Goal: Communication & Community: Answer question/provide support

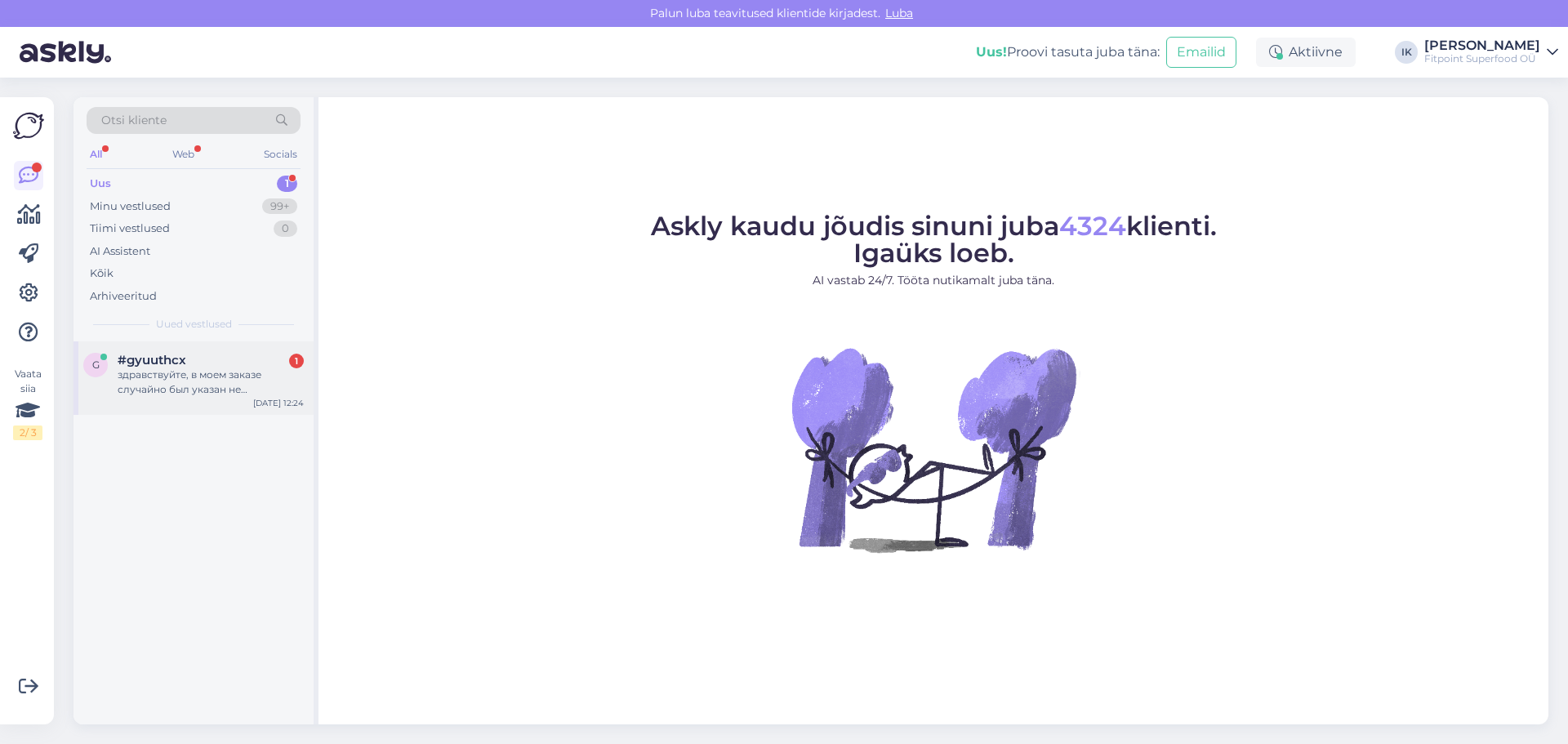
click at [204, 365] on div "#gyuuthcx 1" at bounding box center [211, 359] width 186 height 14
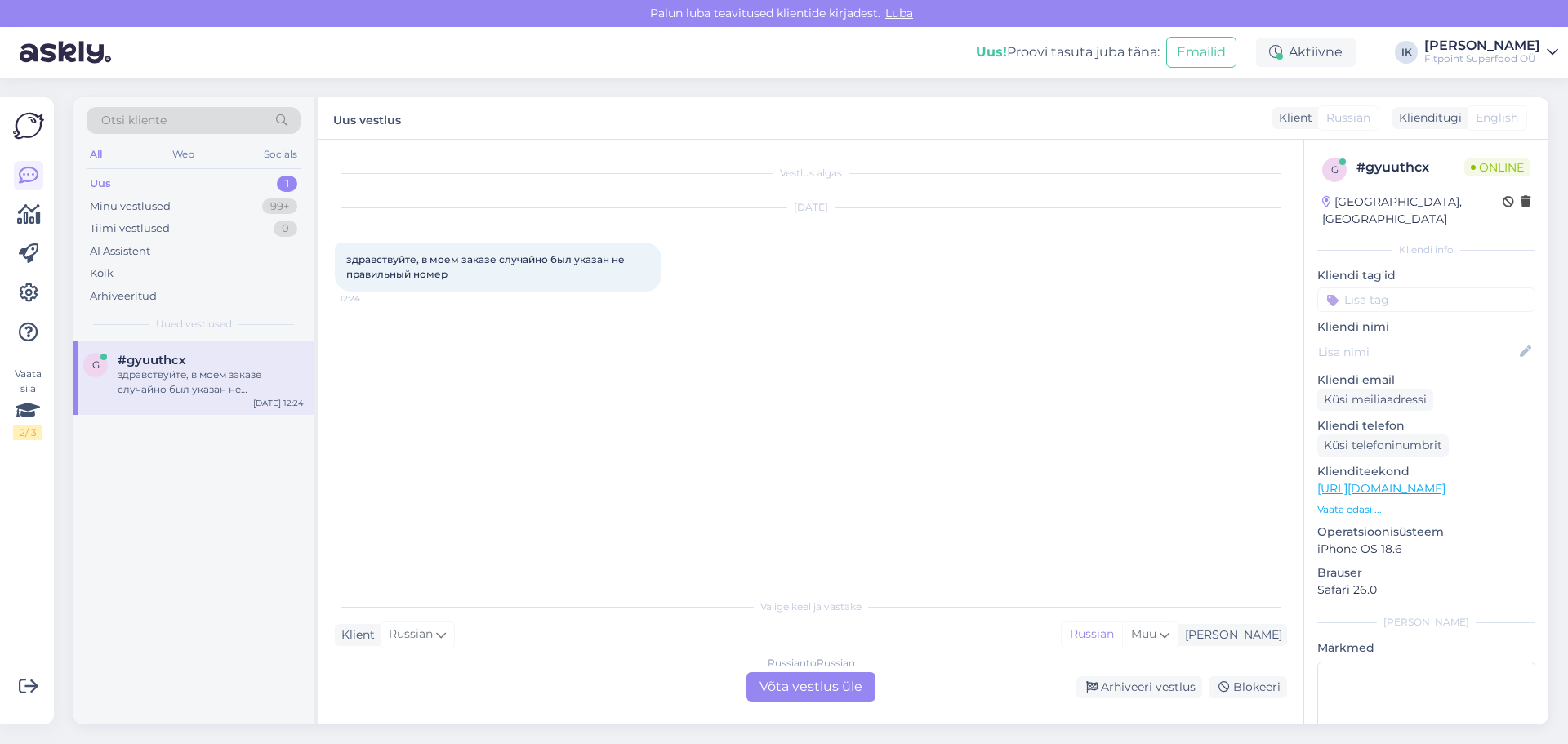
click at [799, 690] on div "Russian to Russian Võta vestlus üle" at bounding box center [811, 686] width 129 height 29
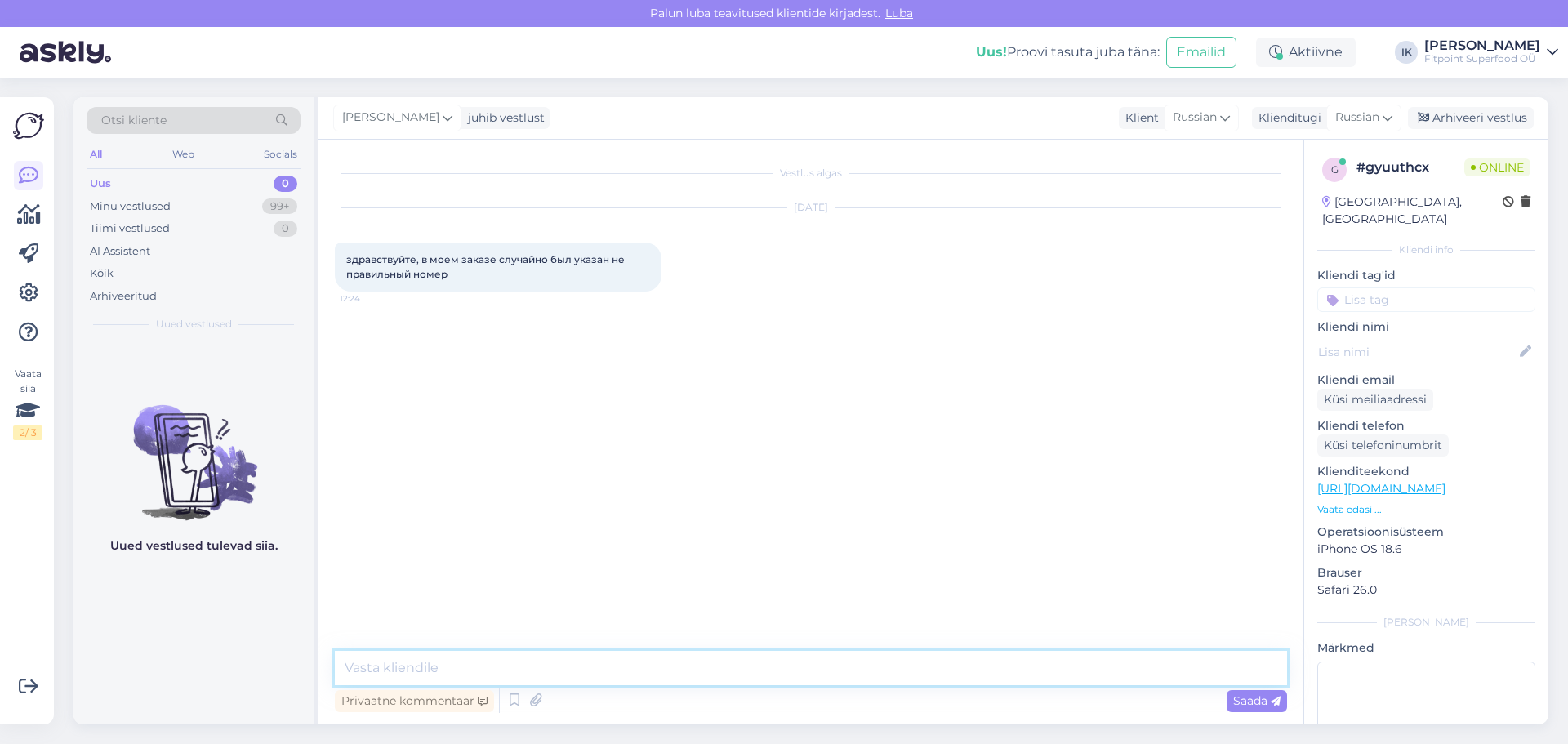
click at [775, 667] on textarea at bounding box center [811, 668] width 952 height 34
type textarea "Добрый день,вам прислали не ваш заказ?"
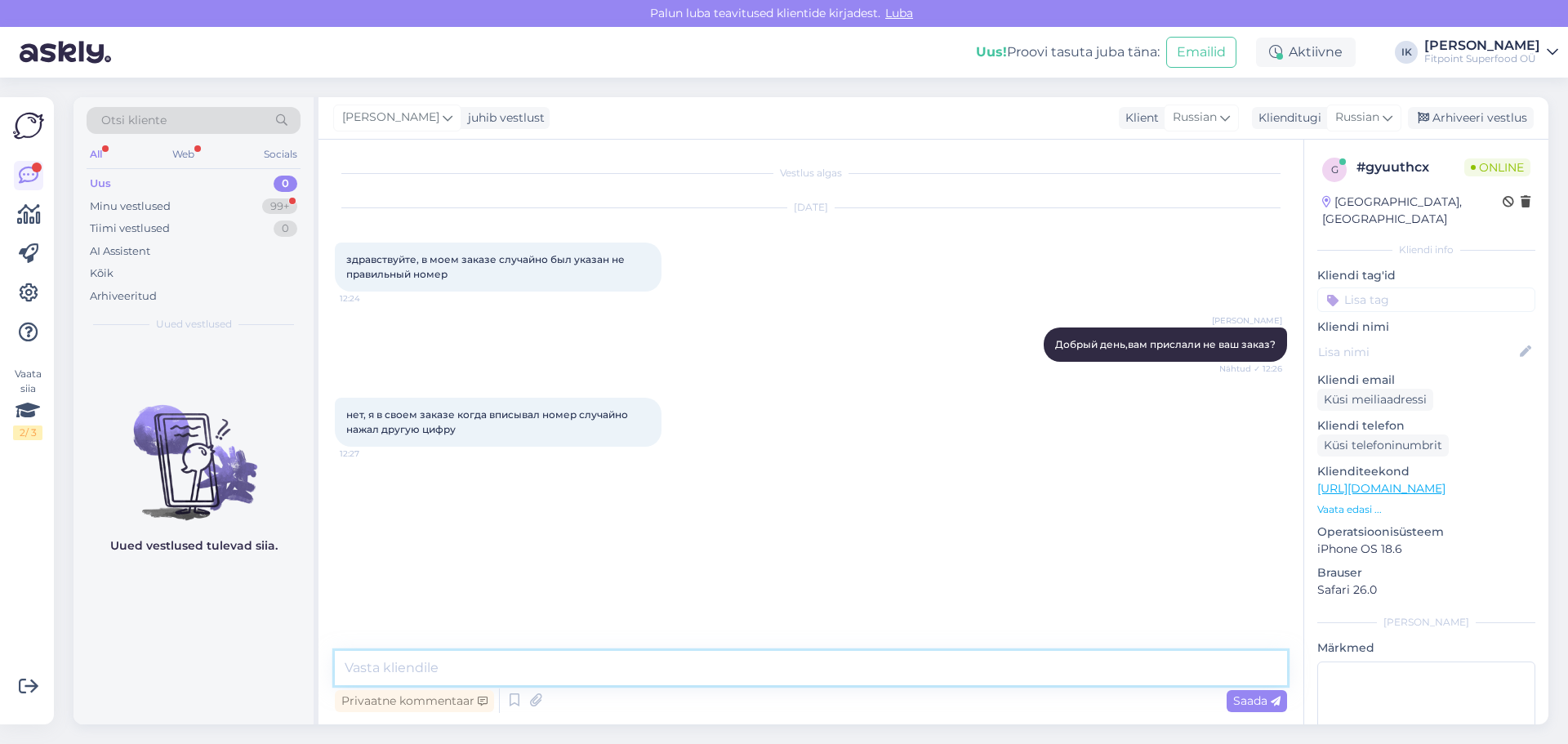
click at [773, 659] on textarea at bounding box center [811, 668] width 952 height 34
type textarea "v"
type textarea "можно ваш номер заказа и верный номер телефона"
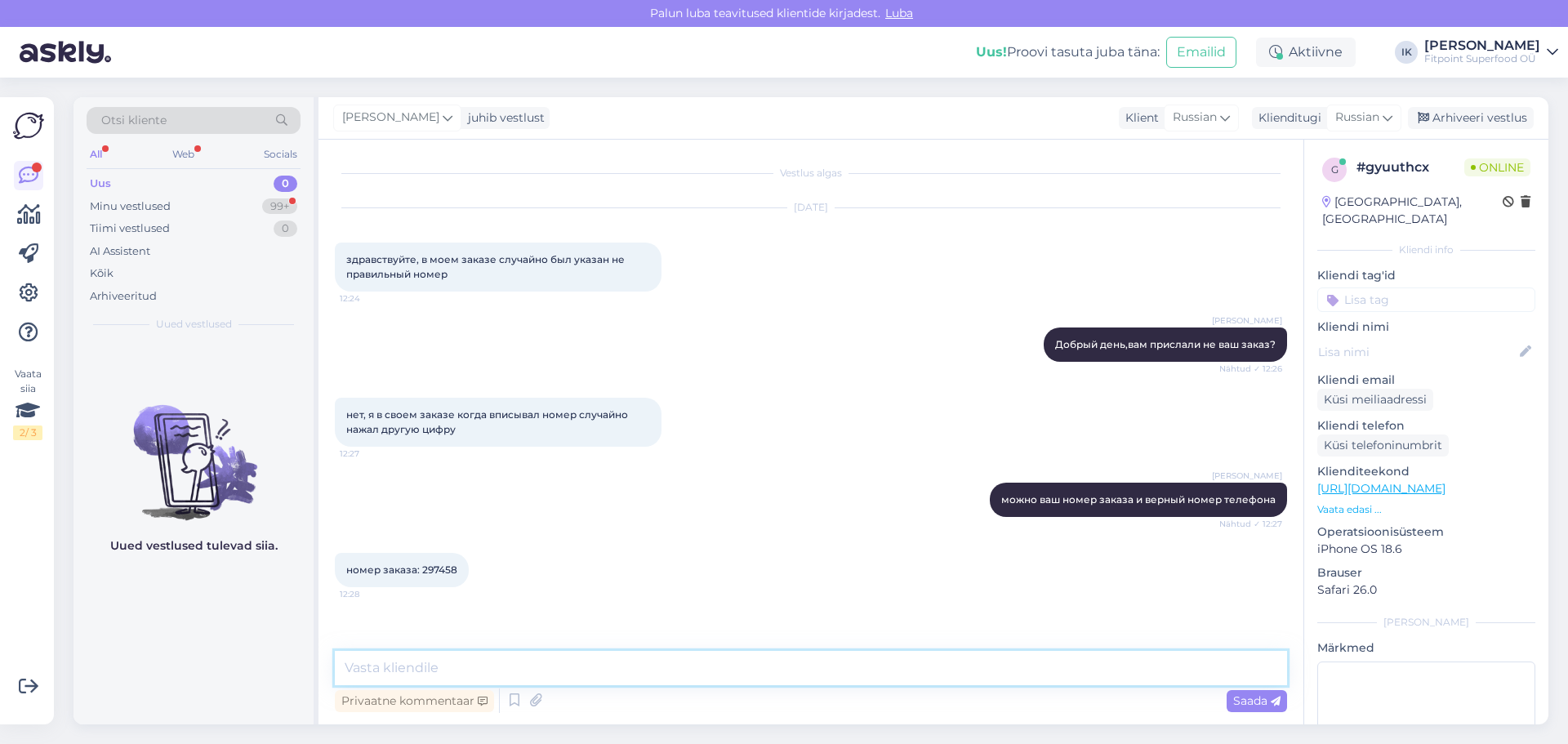
scroll to position [39, 0]
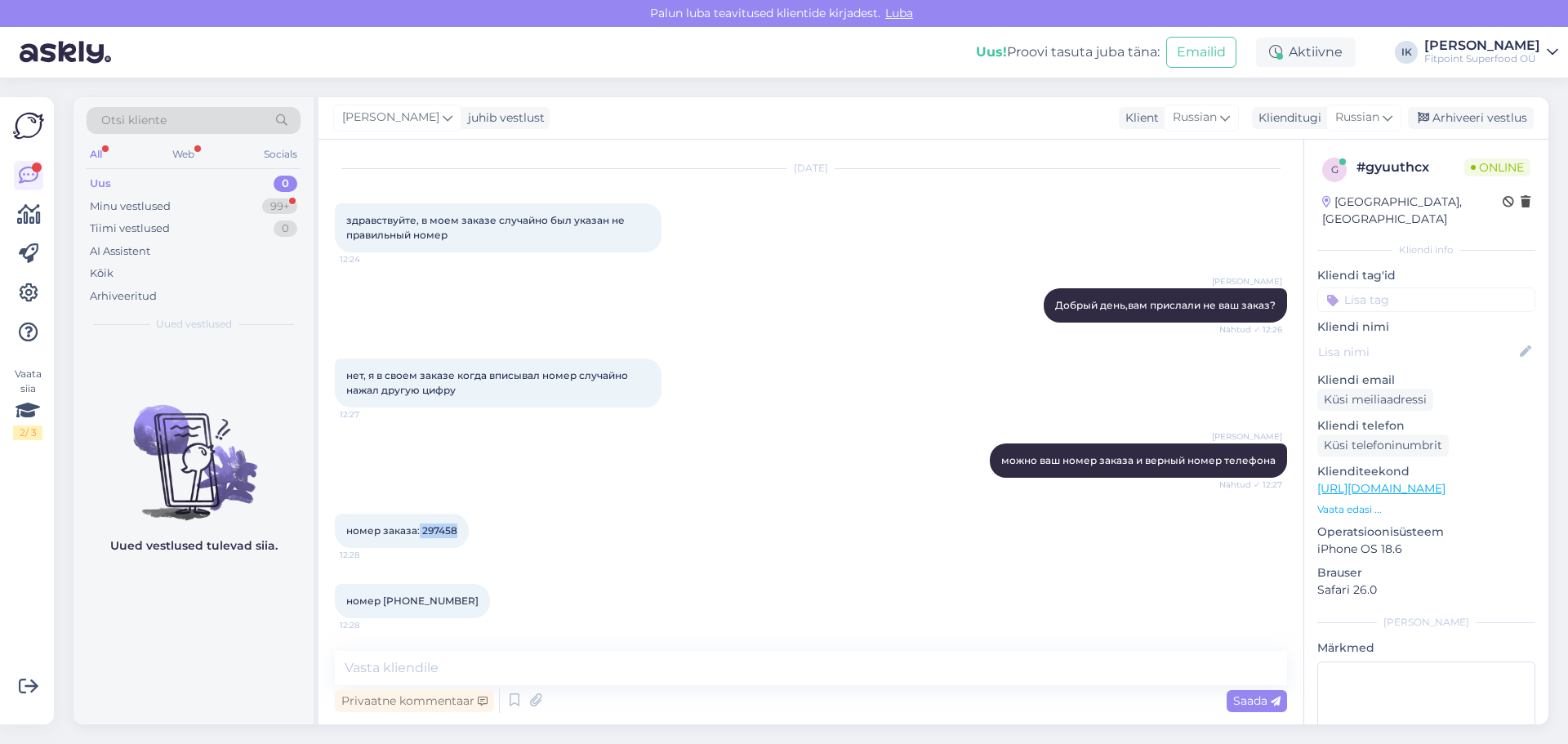
drag, startPoint x: 419, startPoint y: 529, endPoint x: 458, endPoint y: 531, distance: 39.1
click at [458, 531] on div "номер заказа: 297458 12:28" at bounding box center [401, 531] width 134 height 34
copy span "297458"
click at [559, 525] on div "номер заказа: 297458 12:28" at bounding box center [811, 531] width 952 height 70
drag, startPoint x: 380, startPoint y: 601, endPoint x: 473, endPoint y: 594, distance: 93.3
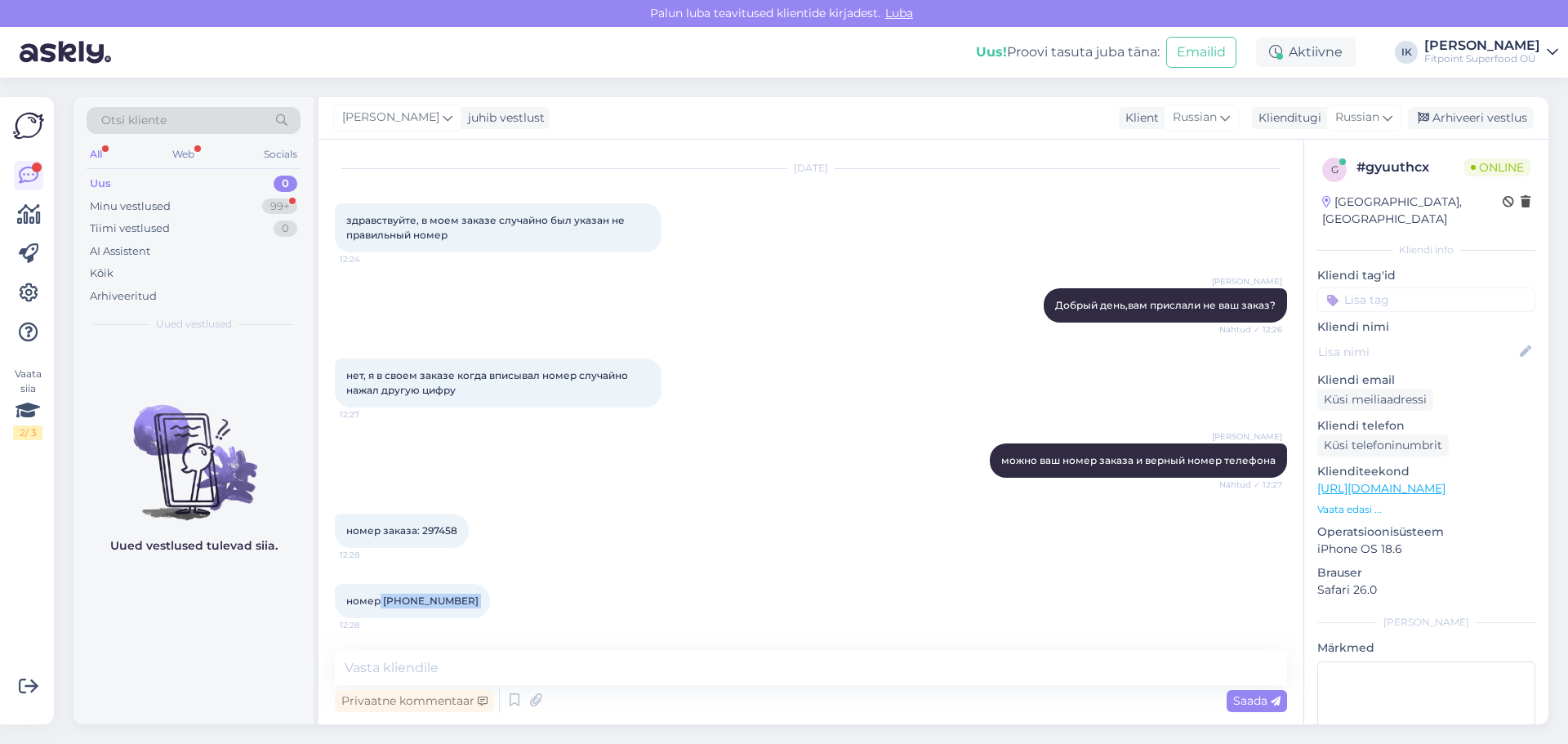
click at [473, 594] on div "номер [PHONE_NUMBER]:28" at bounding box center [411, 601] width 155 height 34
copy div "[PHONE_NUMBER]:28"
click at [464, 670] on textarea at bounding box center [811, 668] width 952 height 34
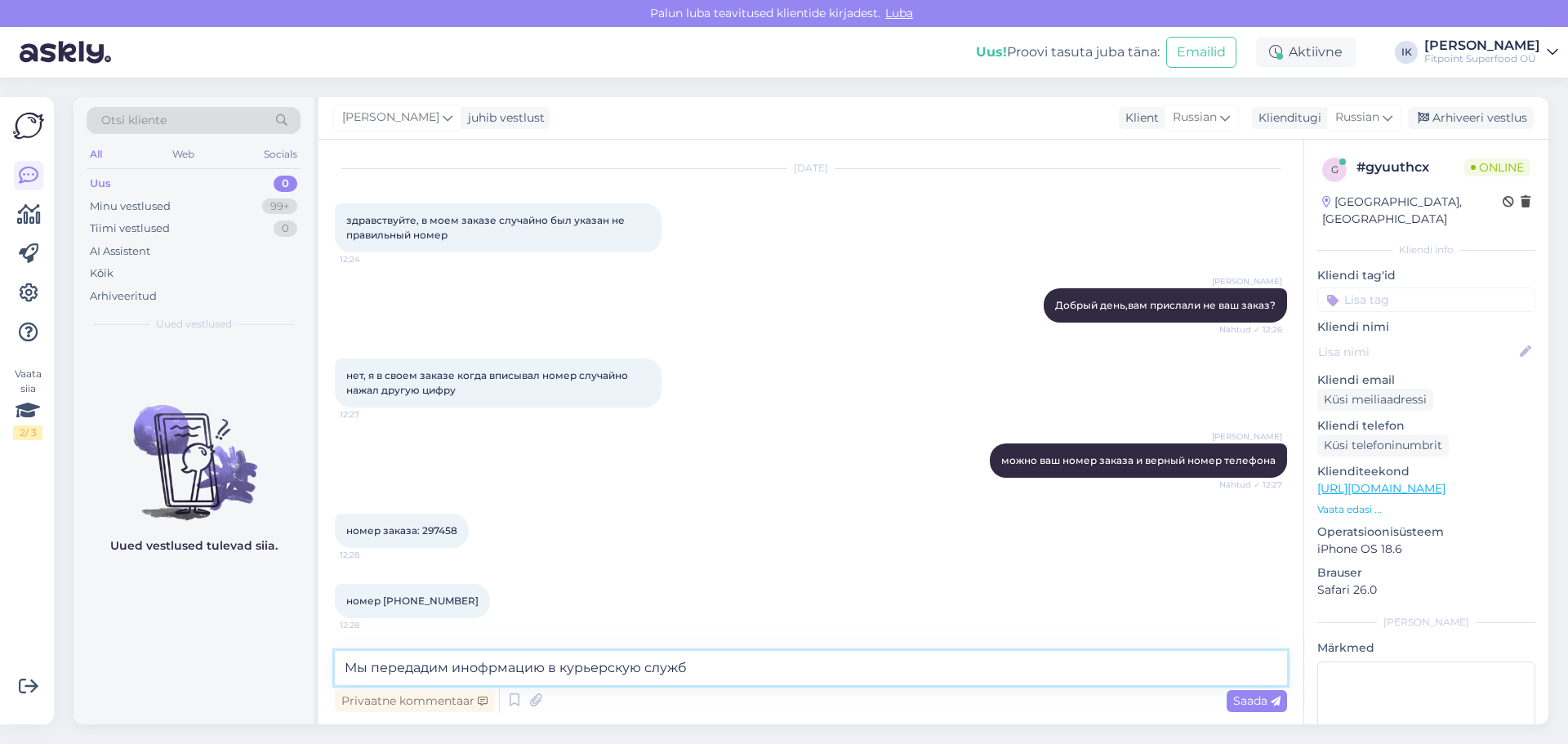
type textarea "Мы передадим инофрмацию в курьерскую службу"
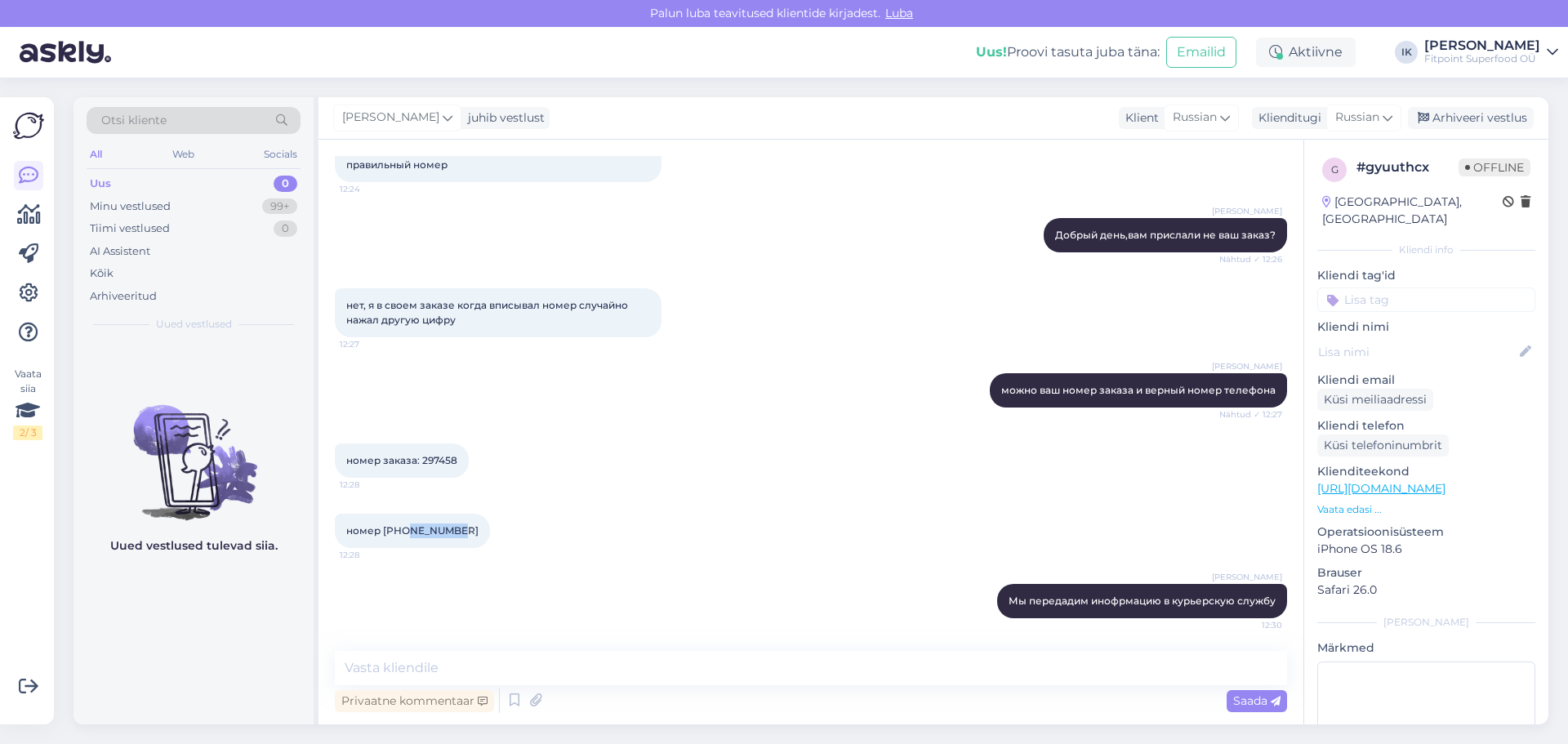
drag, startPoint x: 404, startPoint y: 528, endPoint x: 495, endPoint y: 532, distance: 91.1
click at [495, 532] on div "номер [PHONE_NUMBER]:28" at bounding box center [811, 531] width 952 height 70
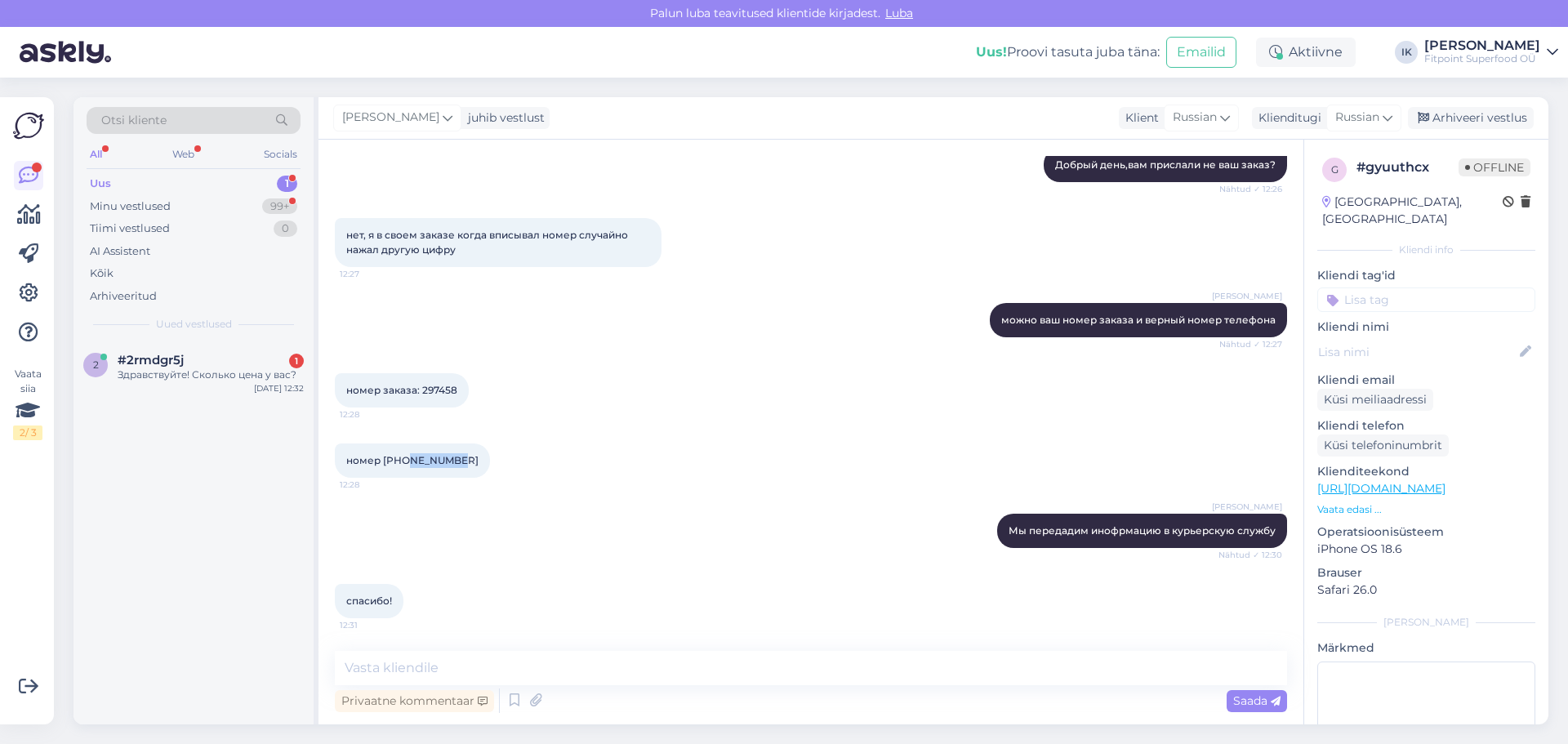
click at [641, 482] on div "номер [PHONE_NUMBER]:28" at bounding box center [811, 461] width 952 height 70
click at [236, 359] on div "#2rmdgr5j 1" at bounding box center [211, 359] width 186 height 14
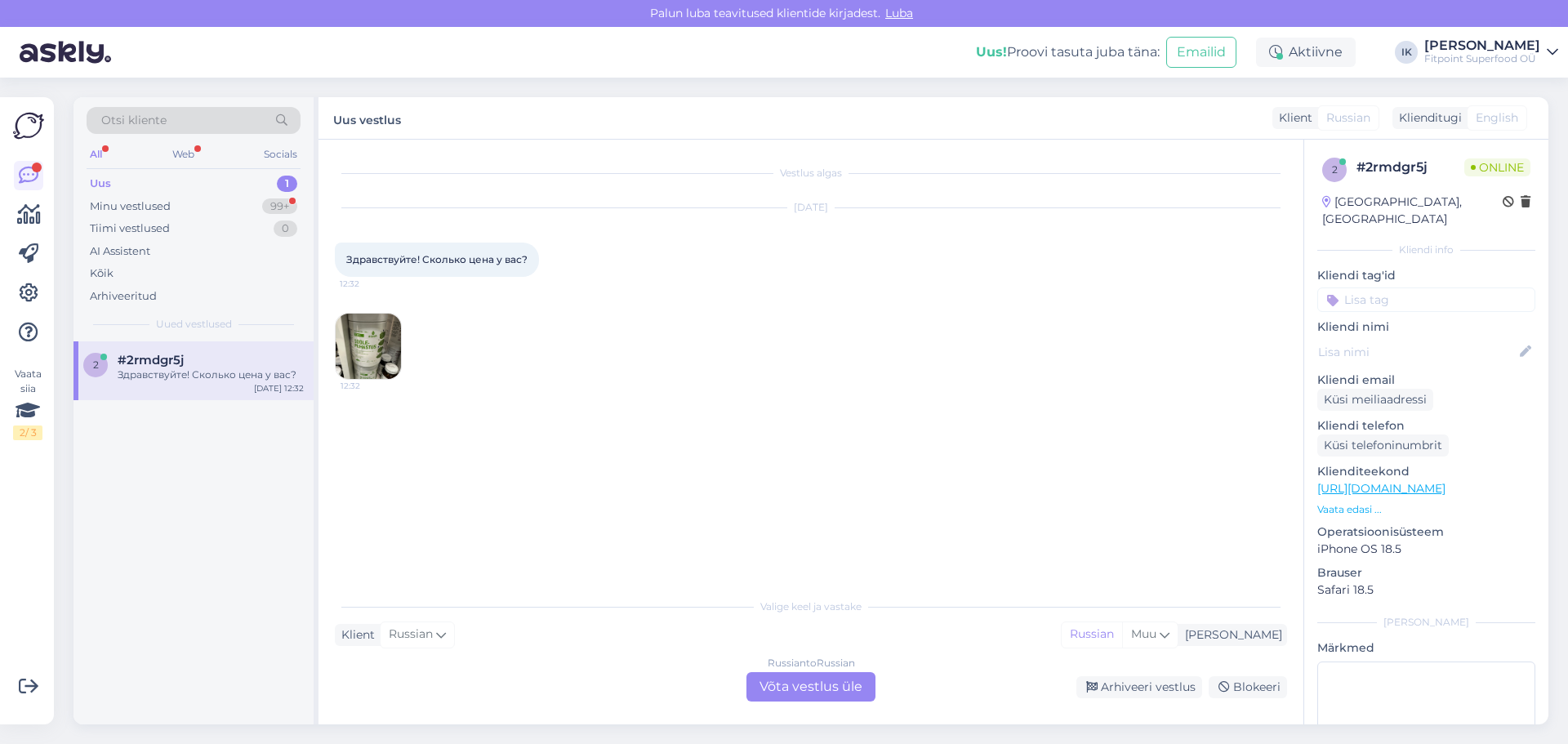
click at [374, 332] on img at bounding box center [368, 346] width 66 height 66
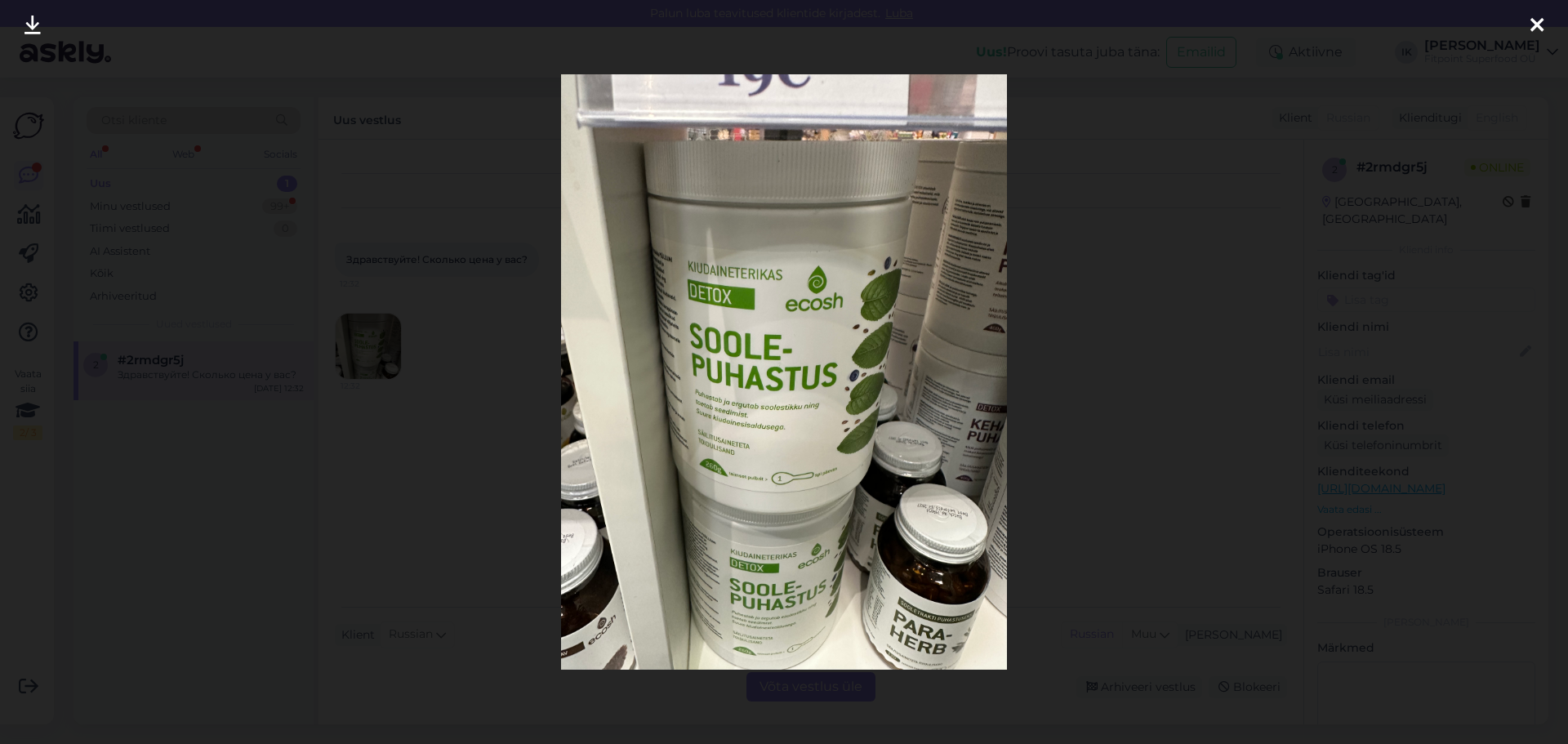
click at [1231, 456] on div at bounding box center [784, 372] width 1568 height 744
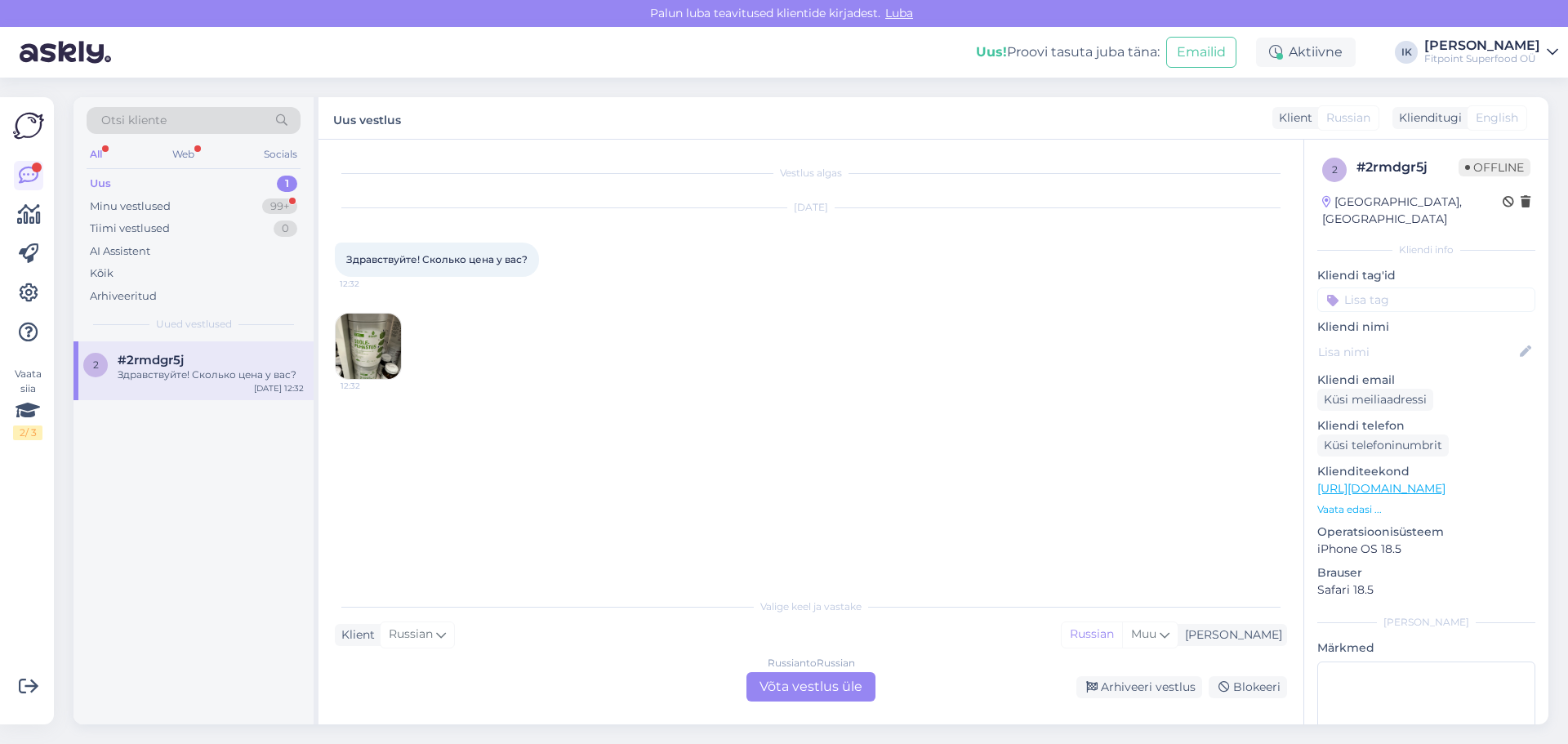
click at [832, 677] on div "Russian to Russian Võta vestlus üle" at bounding box center [811, 686] width 129 height 29
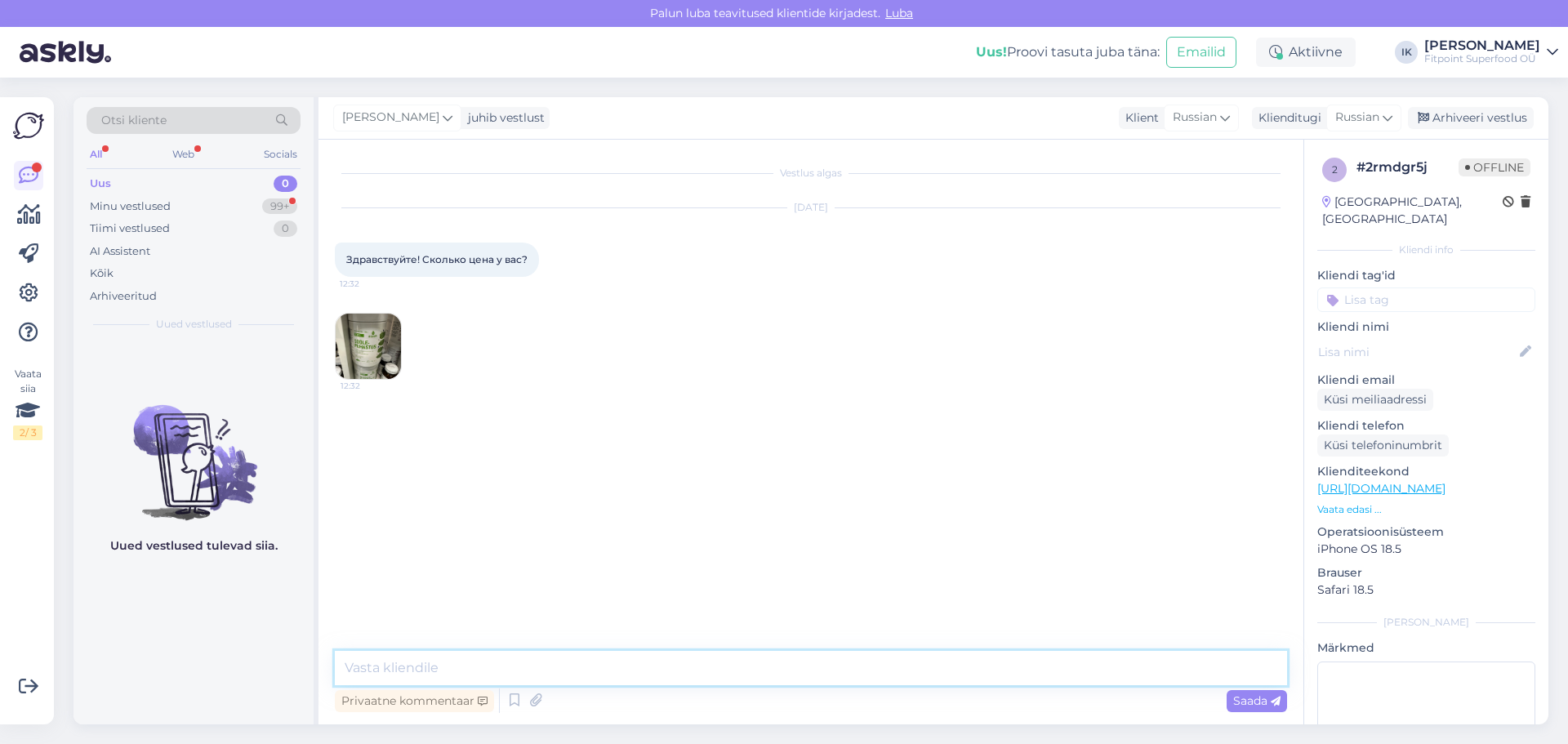
click at [832, 677] on textarea at bounding box center [811, 668] width 952 height 34
type textarea "L"
paste textarea "[URL][DOMAIN_NAME]"
type textarea "Добрый день [URL][DOMAIN_NAME]"
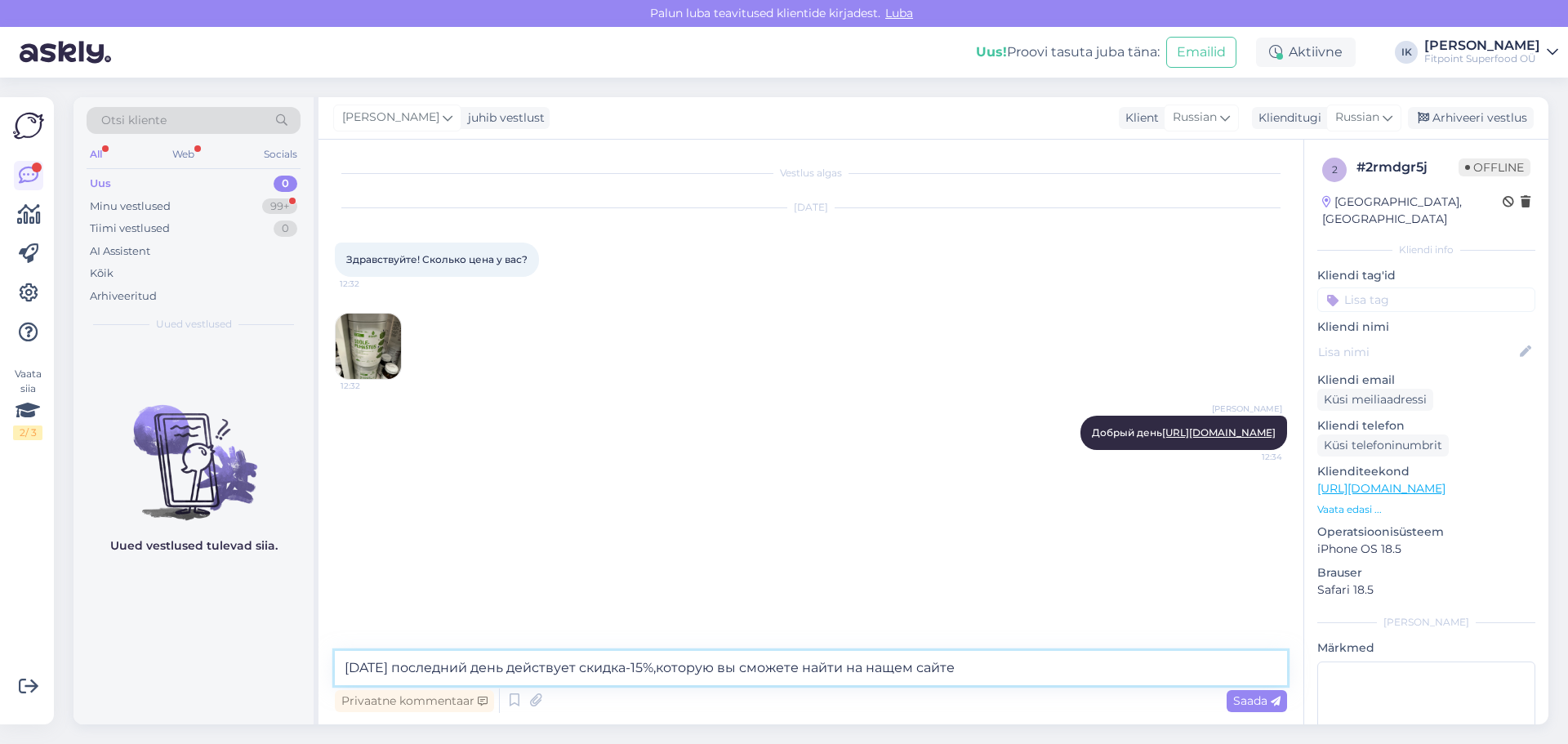
click at [903, 667] on textarea "[DATE] последний день действует скидка-15%,которую вы сможете найти на нащем са…" at bounding box center [811, 668] width 952 height 34
type textarea "[DATE] последний день действует скидка-15%,которую вы сможете найти на нашем са…"
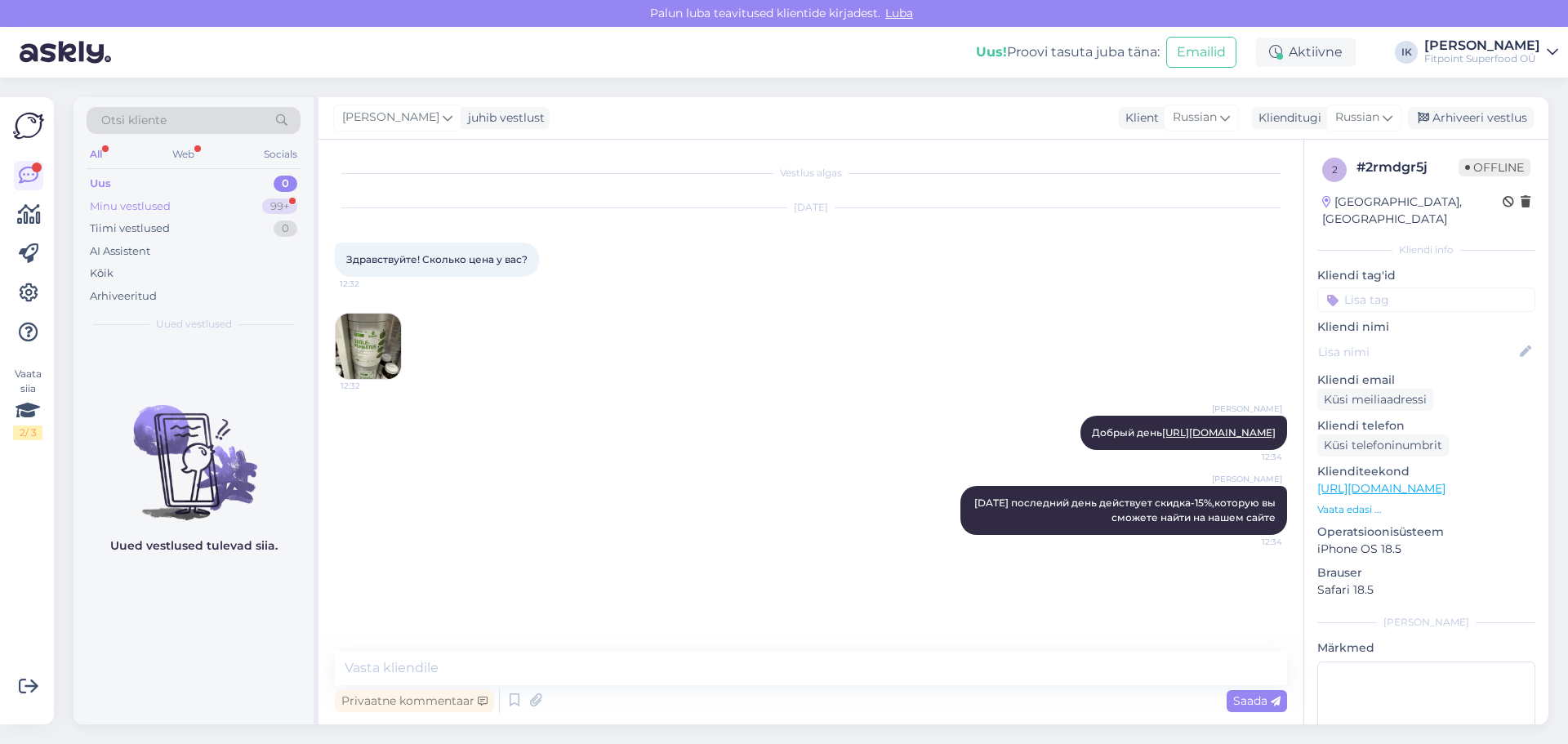
click at [193, 211] on div "Minu vestlused 99+" at bounding box center [193, 206] width 214 height 23
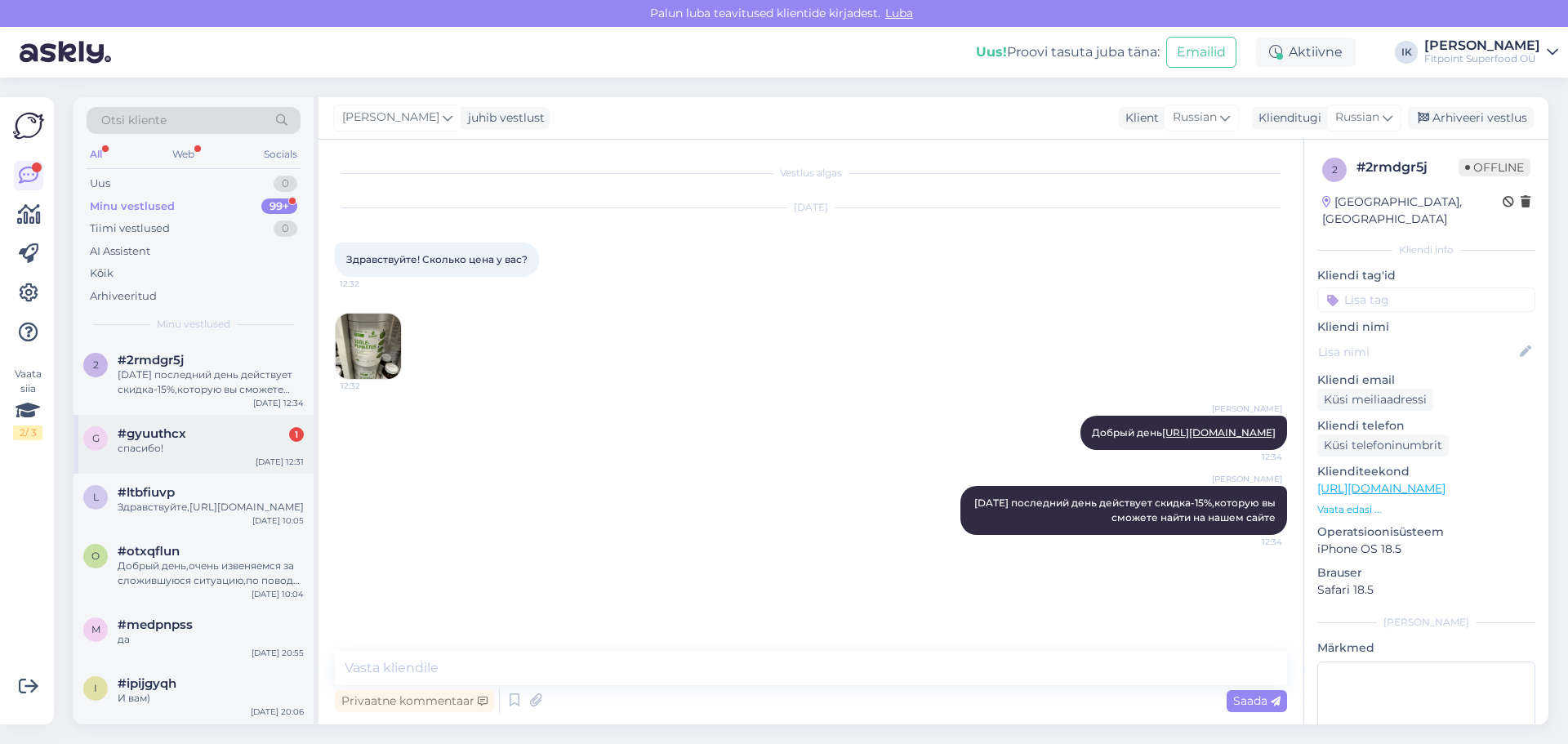
click at [212, 442] on div "спасибо!" at bounding box center [211, 448] width 186 height 14
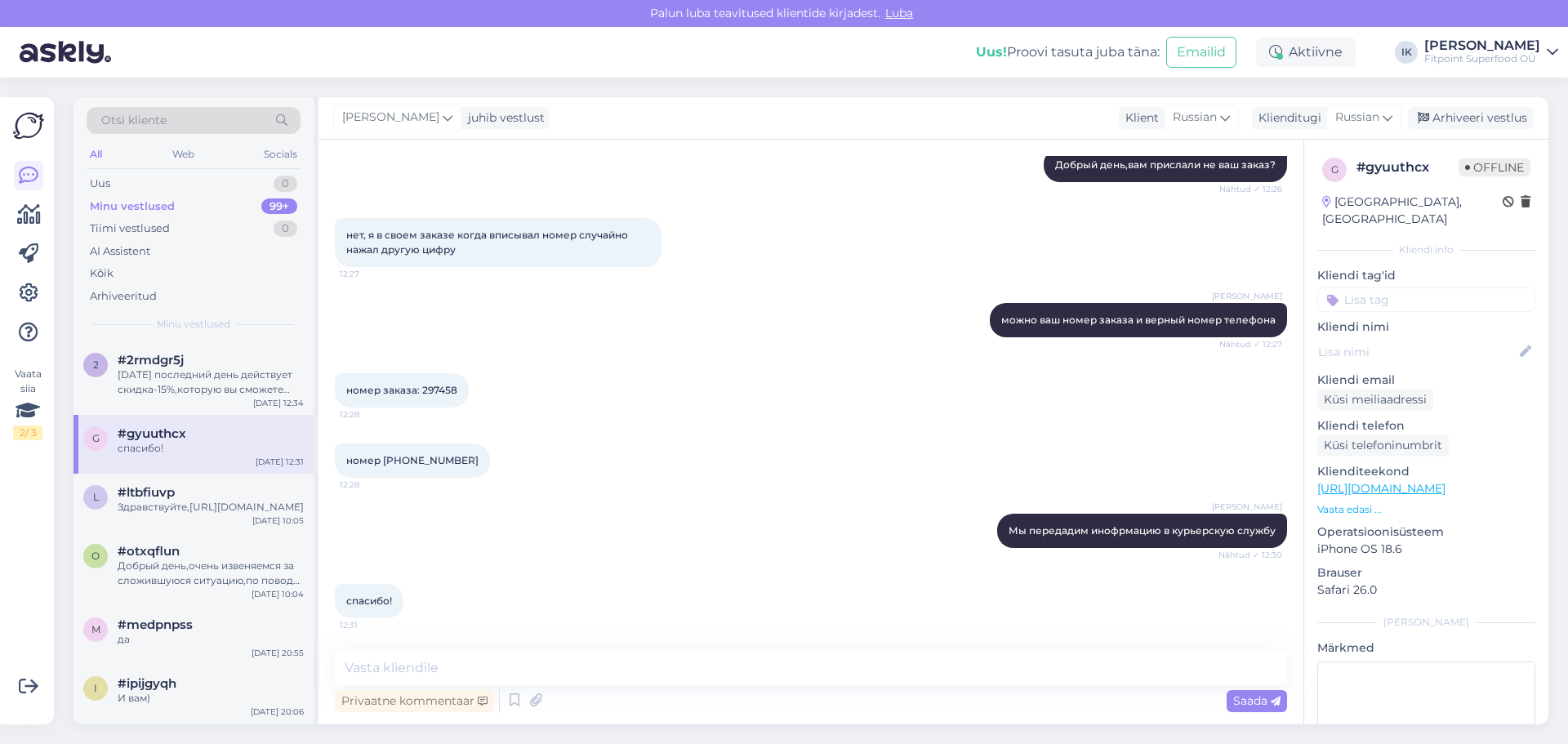
click at [579, 587] on div "спасибо! 12:31" at bounding box center [811, 601] width 952 height 70
click at [548, 677] on textarea at bounding box center [811, 668] width 952 height 34
type textarea "Рады что смогли помочь"
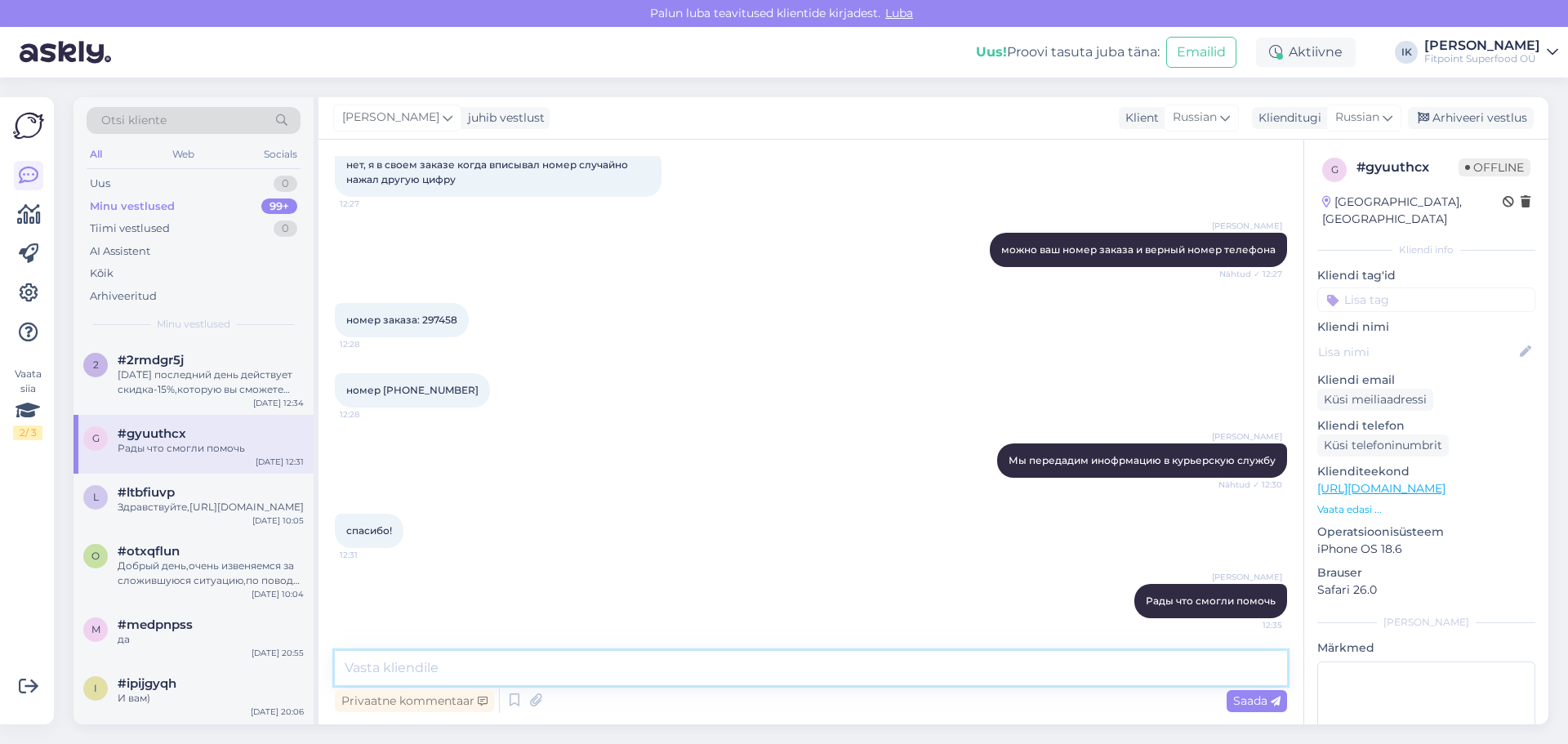
click at [460, 660] on textarea at bounding box center [811, 668] width 952 height 34
click at [1180, 671] on textarea "Так как посылку не забиради долгое время,она возвращается на наш склад,как она …" at bounding box center [811, 668] width 952 height 34
click at [1269, 672] on textarea "Так как посылку не забиради долгое время,она возвращается на наш склад,как она …" at bounding box center [811, 668] width 952 height 34
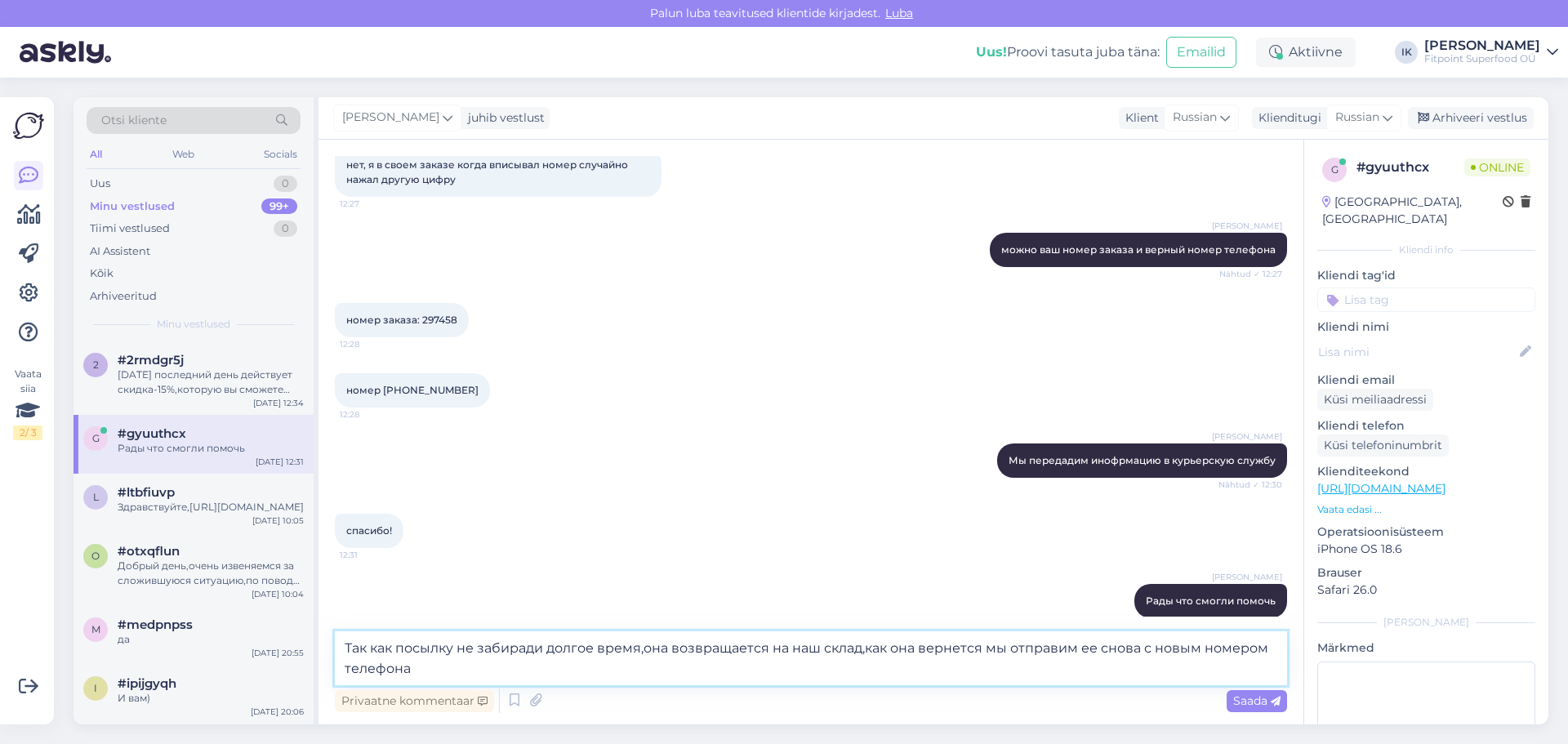
click at [536, 650] on textarea "Так как посылку не забиради долгое время,она возвращается на наш склад,как она …" at bounding box center [811, 658] width 952 height 54
type textarea "Так как посылку не забирали долгое время,она возвращается на наш склад,как она …"
click at [581, 667] on textarea "Так как посылку не забирали долгое время,она возвращается на наш склад,как она …" at bounding box center [811, 658] width 952 height 54
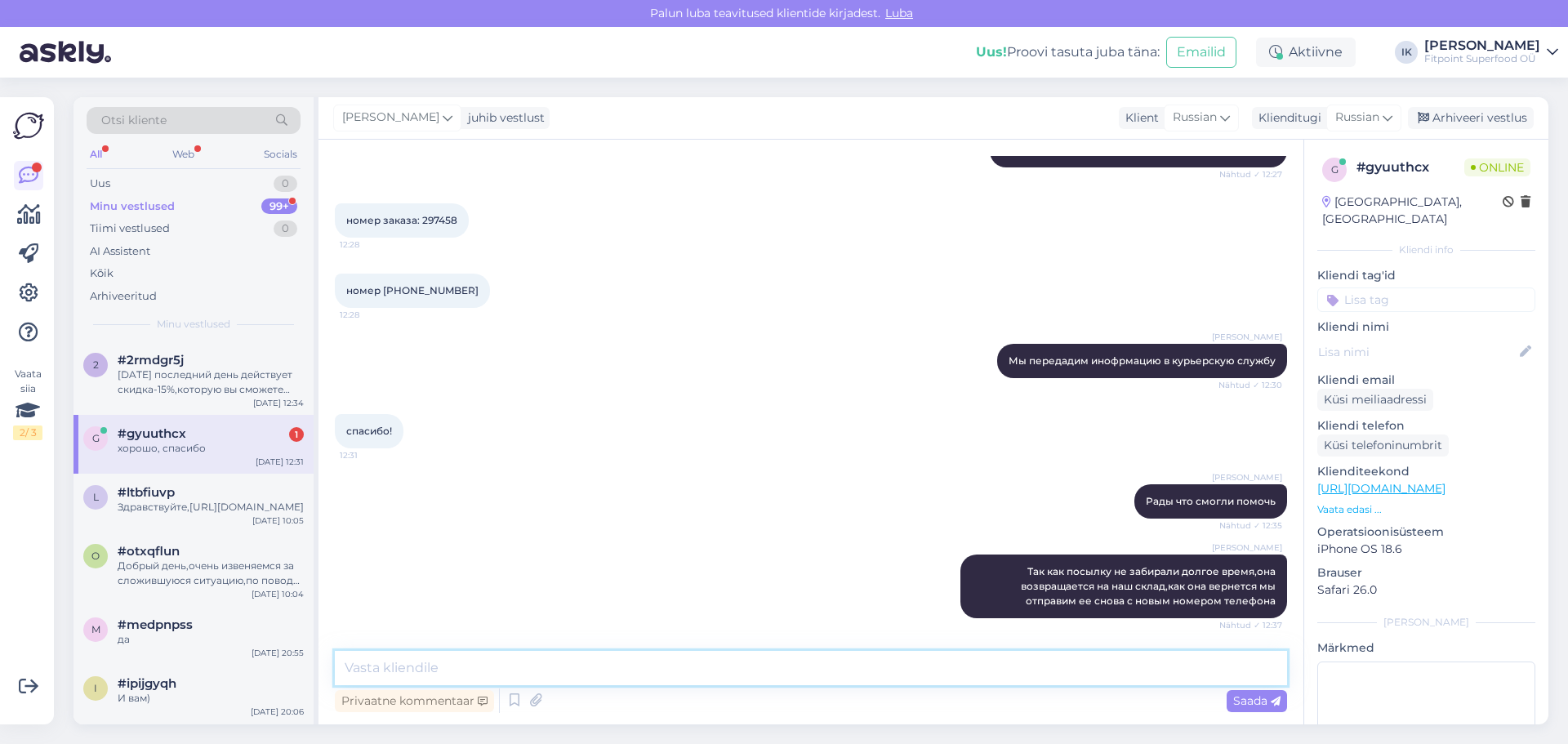
scroll to position [420, 0]
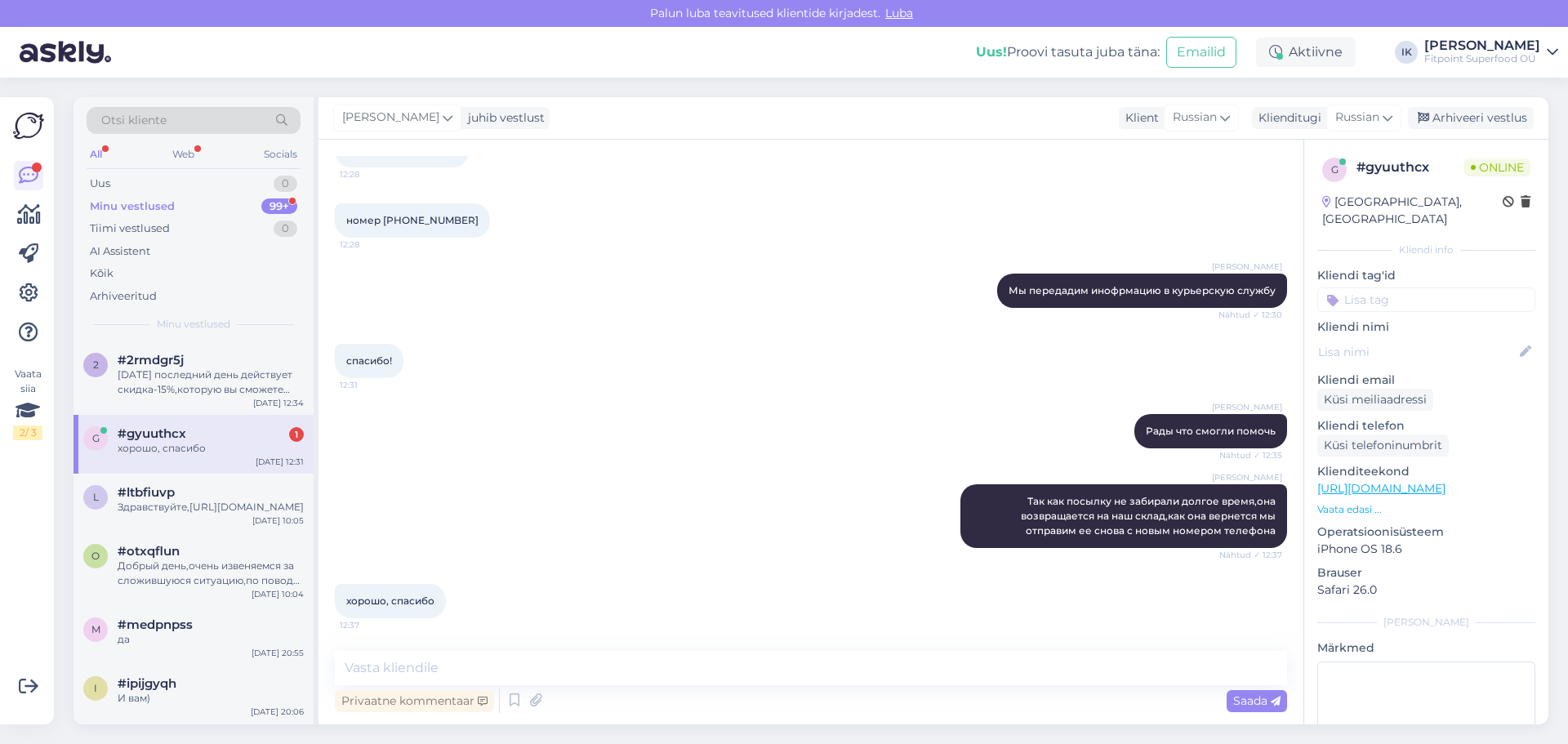
click at [491, 463] on div "[PERSON_NAME] Рады что смогли помочь Nähtud ✓ 12:35" at bounding box center [811, 431] width 952 height 70
click at [206, 430] on div "#gyuuthcx 1" at bounding box center [211, 433] width 186 height 14
click at [664, 545] on div "[PERSON_NAME] Так как посылку не забирали долгое время,она возвращается на наш …" at bounding box center [811, 516] width 952 height 100
click at [251, 391] on div "[DATE] последний день действует скидка-15%,которую вы сможете найти на нашем са…" at bounding box center [211, 382] width 186 height 29
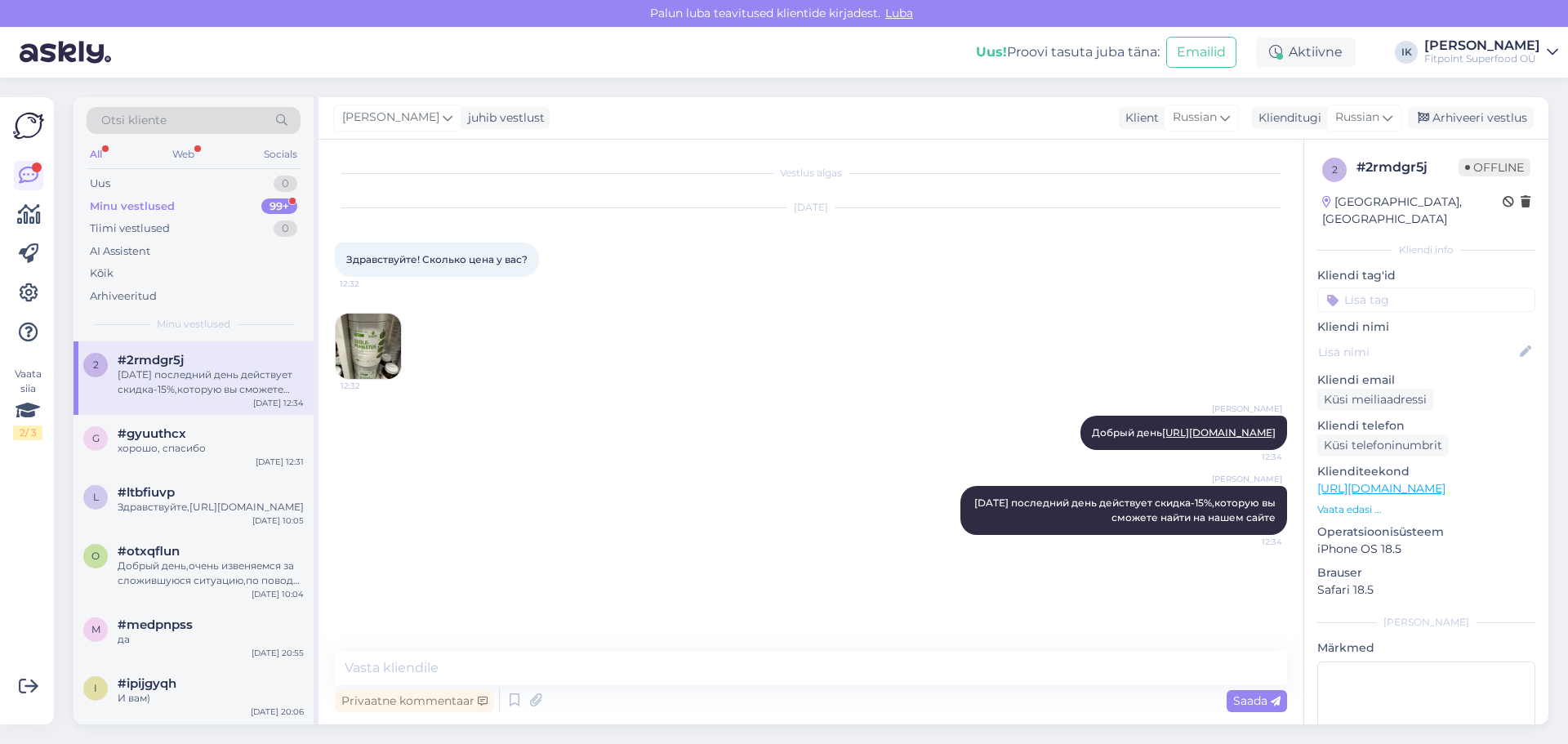
click at [626, 442] on div "[PERSON_NAME] Добрый день [URL][DOMAIN_NAME] 12:34" at bounding box center [811, 433] width 952 height 70
click at [193, 205] on div "Minu vestlused 99+" at bounding box center [193, 206] width 214 height 23
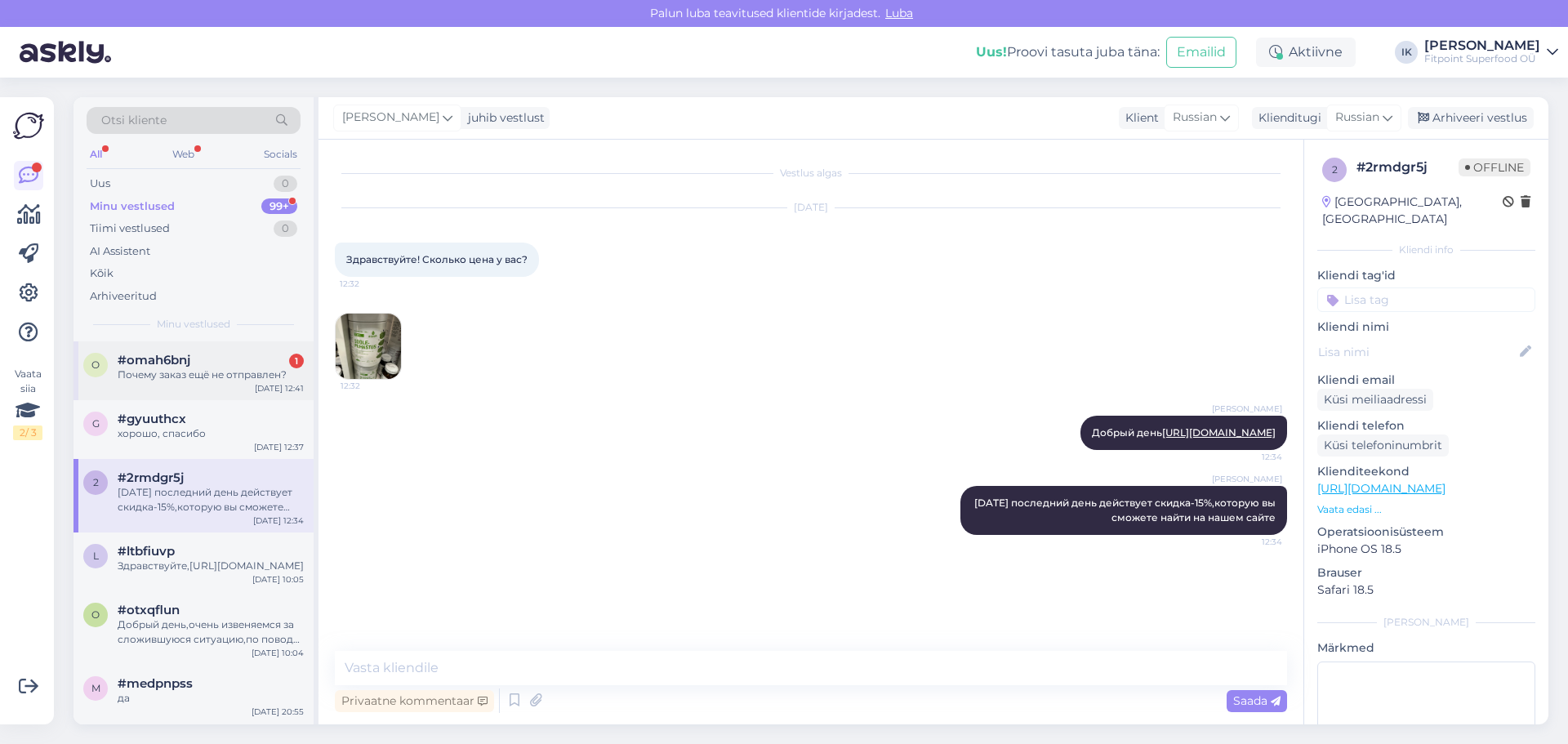
click at [246, 386] on div "o #omah6bnj 1 Почему заказ ещё не отправлен? [DATE] 12:41" at bounding box center [193, 371] width 240 height 59
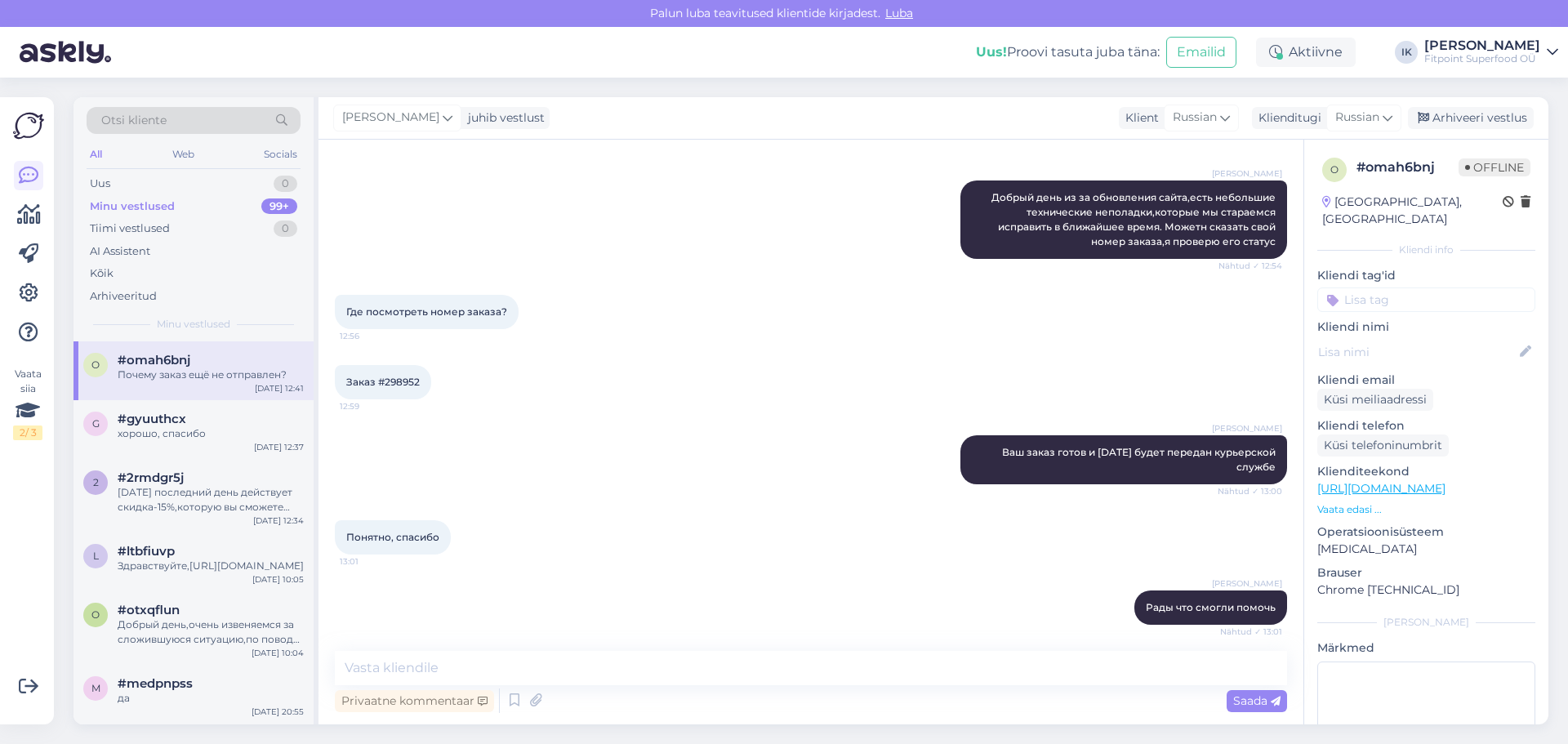
scroll to position [572, 0]
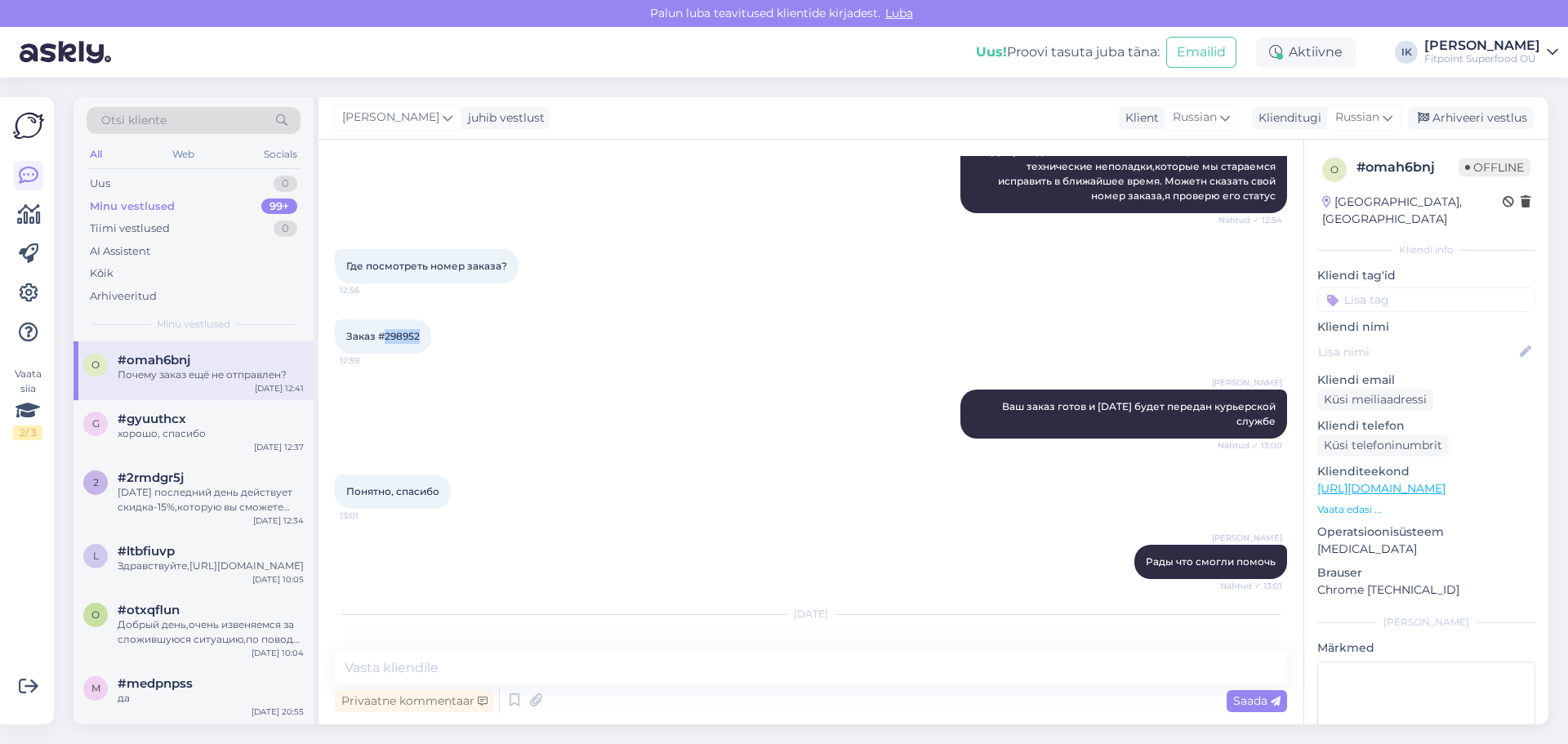
drag, startPoint x: 385, startPoint y: 334, endPoint x: 427, endPoint y: 334, distance: 42.0
click at [427, 334] on div "Заказ #298952 12:59" at bounding box center [382, 336] width 96 height 34
copy span "298952"
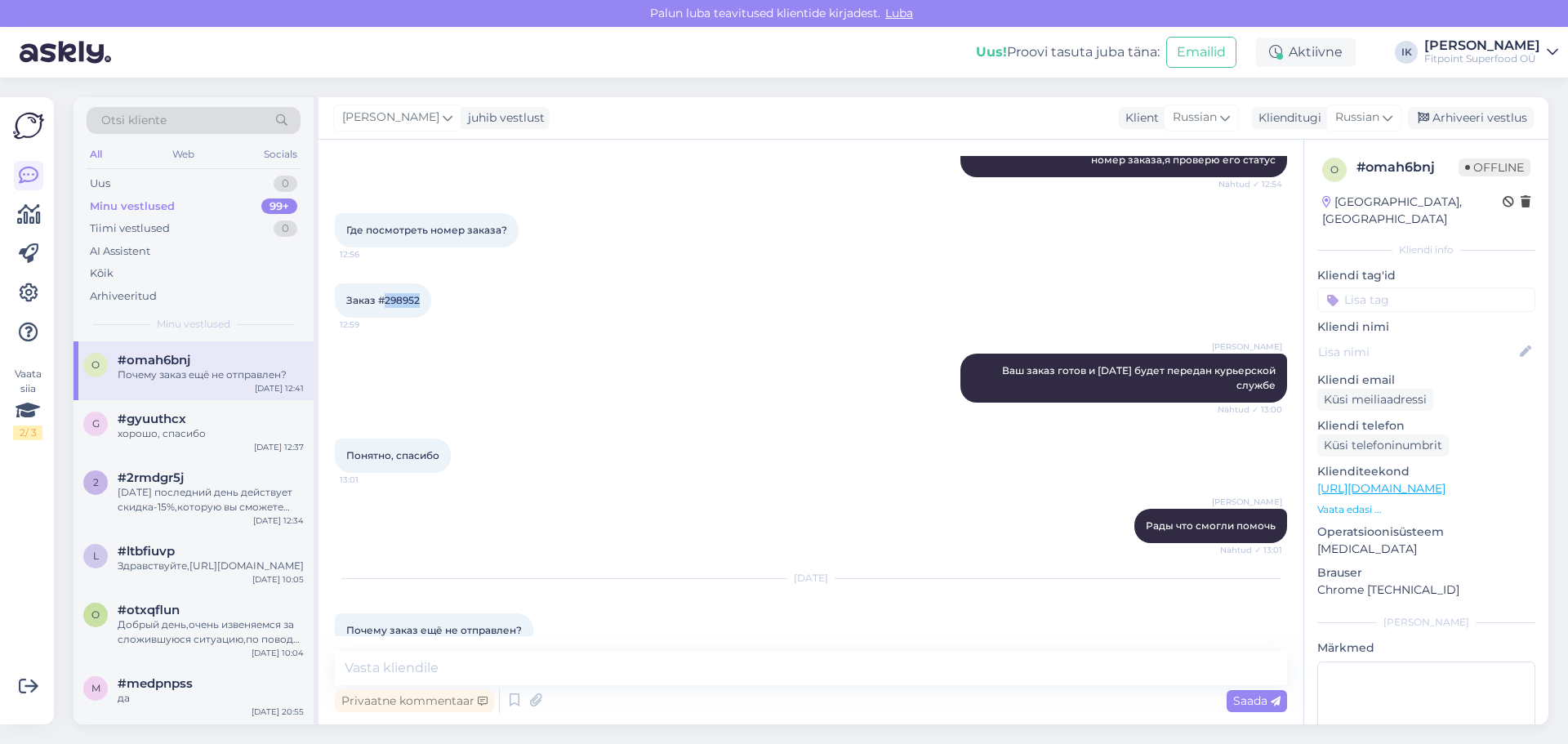
scroll to position [637, 0]
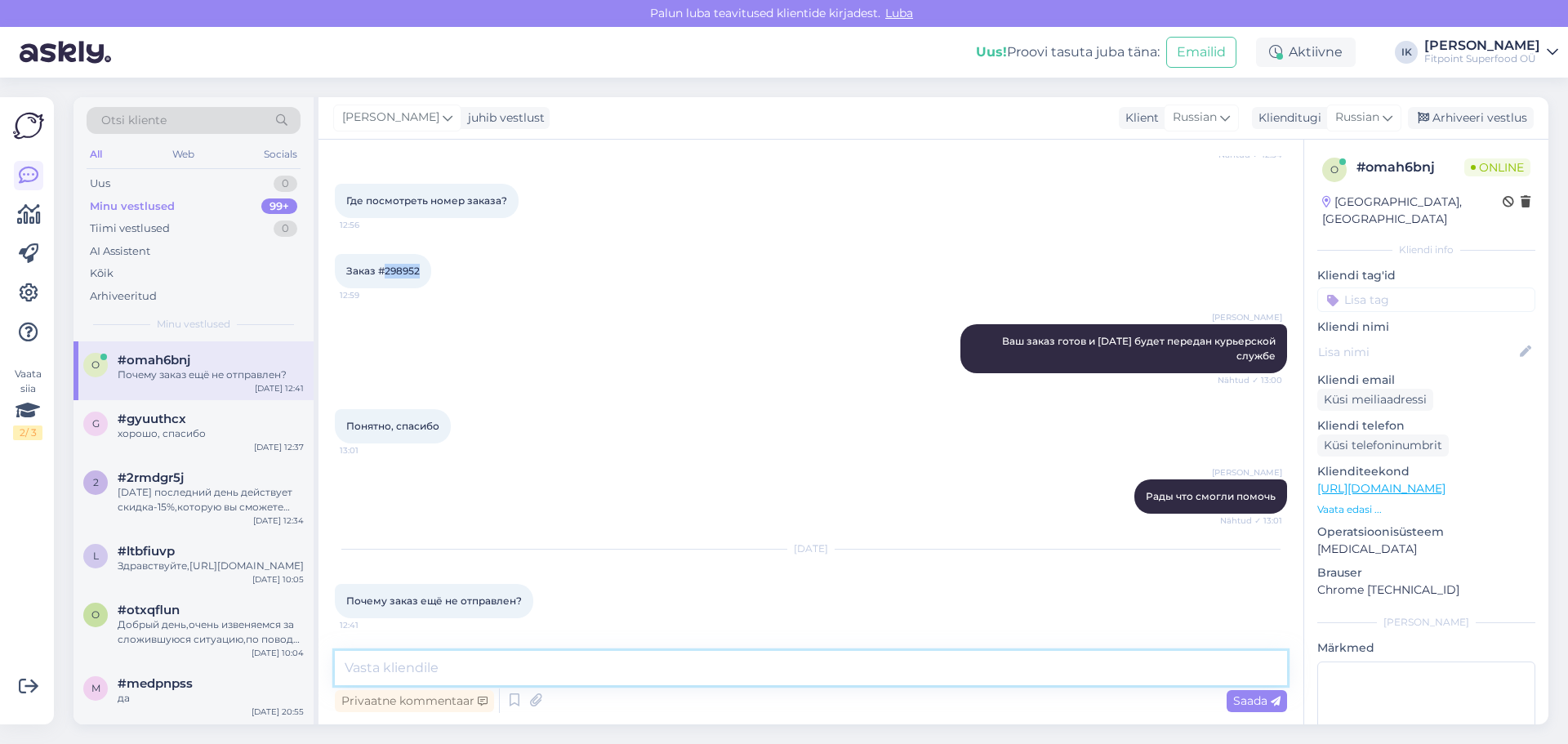
click at [484, 660] on textarea at bounding box center [811, 668] width 952 height 34
type textarea "ваш заказ ждет вас в автомате,2 часа назад вам должно было прийти смс"
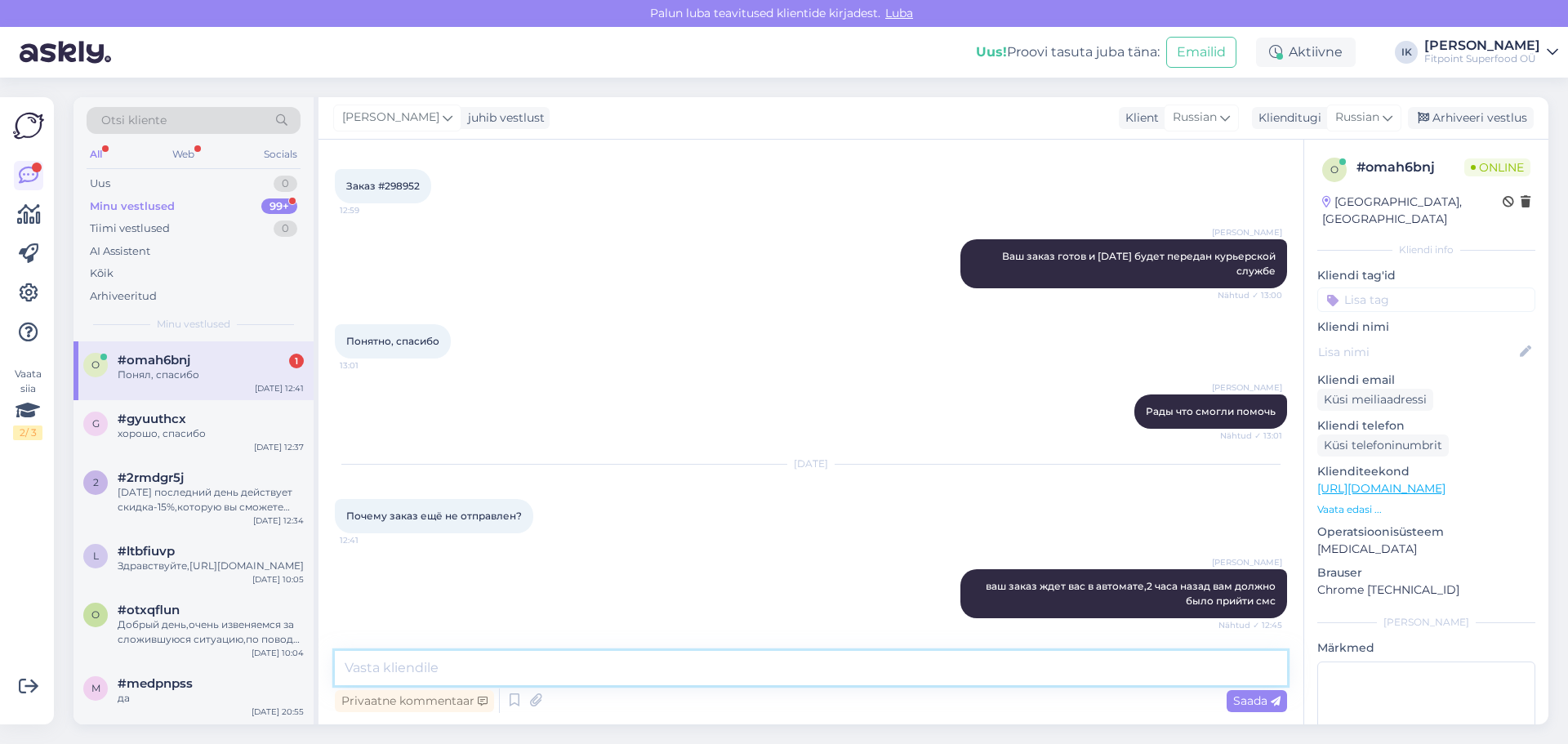
scroll to position [792, 0]
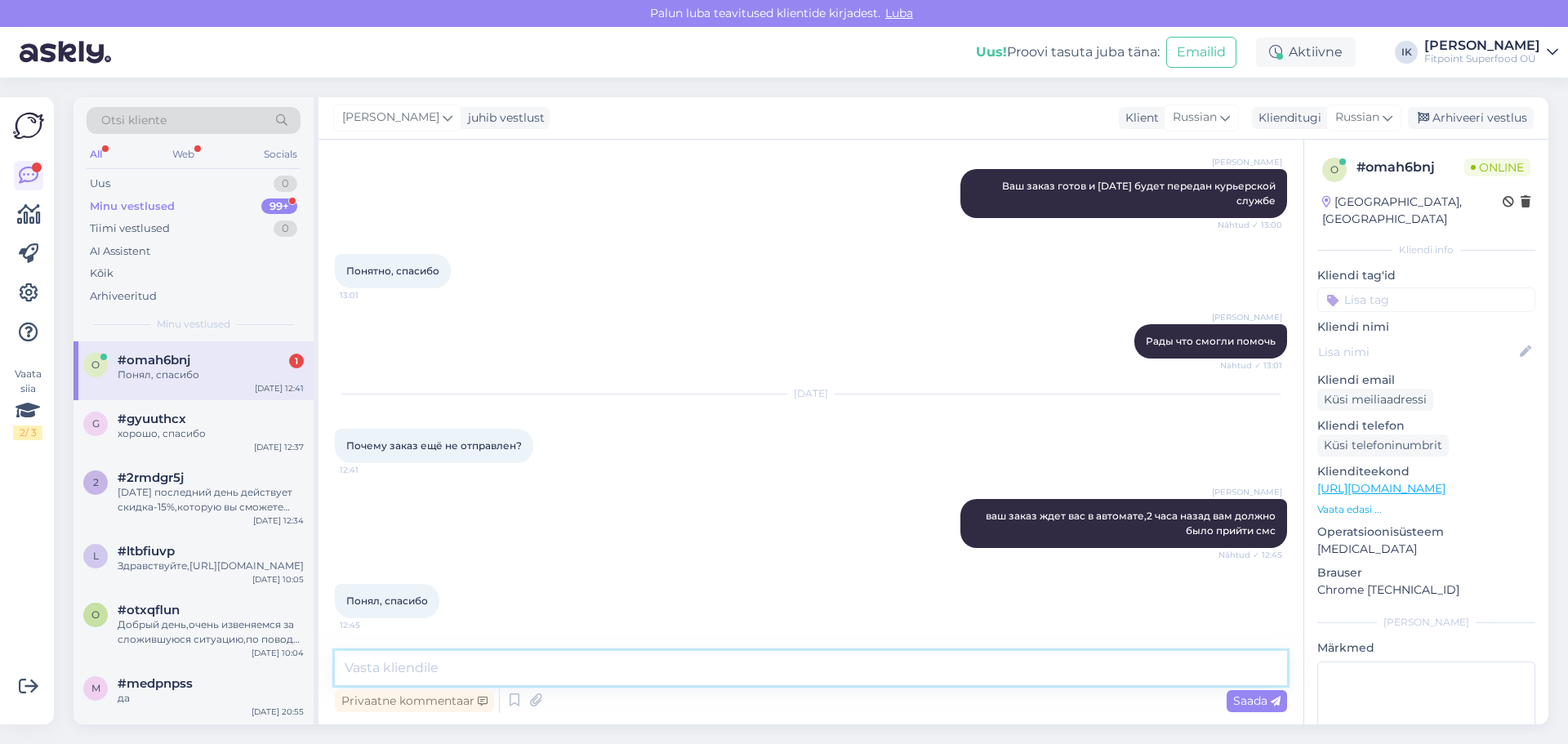
click at [431, 671] on textarea at bounding box center [811, 668] width 952 height 34
paste textarea "01.09.202519:46 Saadetis on saabunud edasiseks töötlemiseks postiasutusse DWS 0…"
type textarea "01.09.202519:46 Saadetis on saabunud edasiseks töötlemiseks postiasutusse DWS 0…"
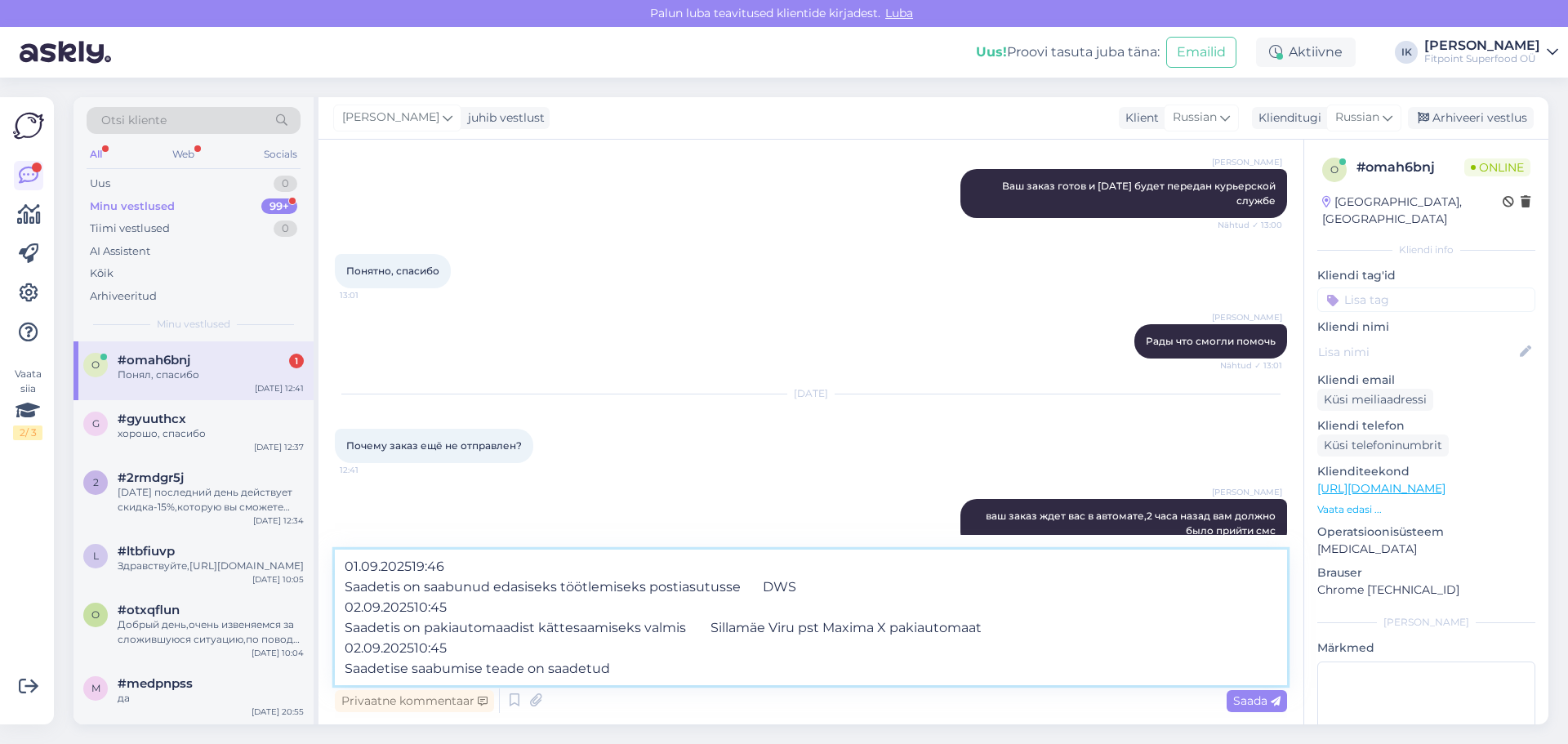
scroll to position [810, 0]
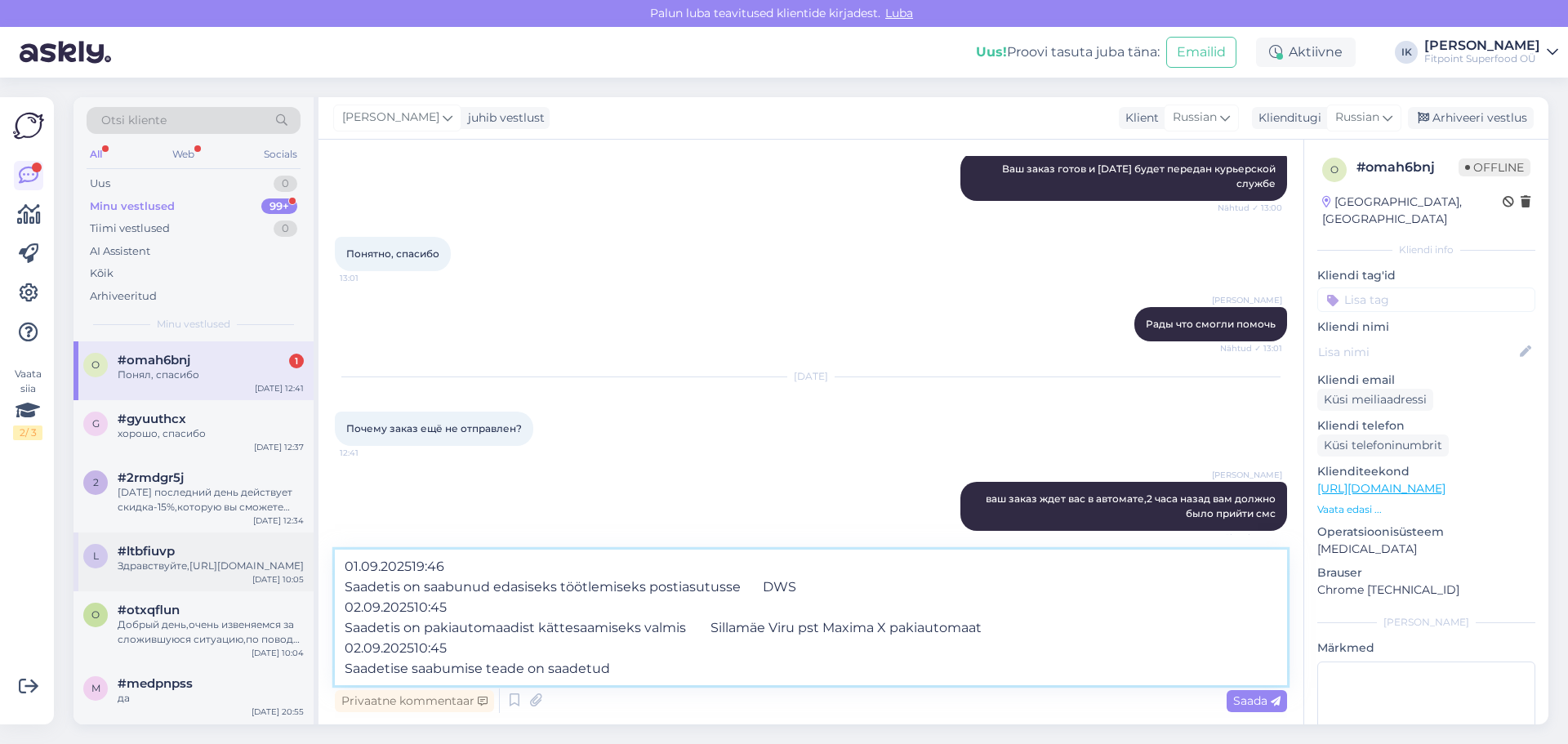
drag, startPoint x: 633, startPoint y: 671, endPoint x: 305, endPoint y: 568, distance: 343.8
click at [305, 568] on div "Otsi kliente All Web Socials Uus 0 Minu vestlused 99+ Tiimi vestlused 0 AI Assi…" at bounding box center [811, 410] width 1475 height 627
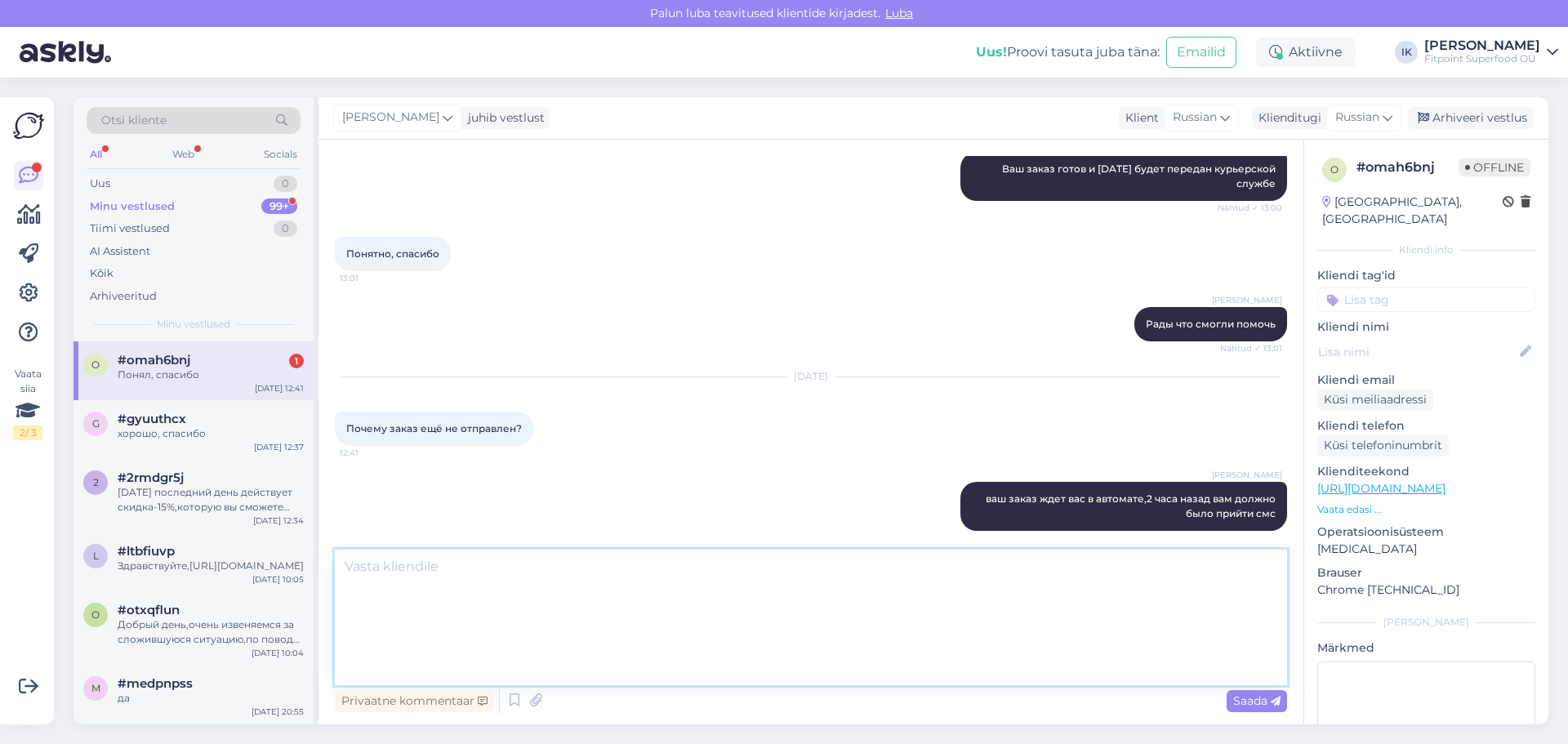
scroll to position [792, 0]
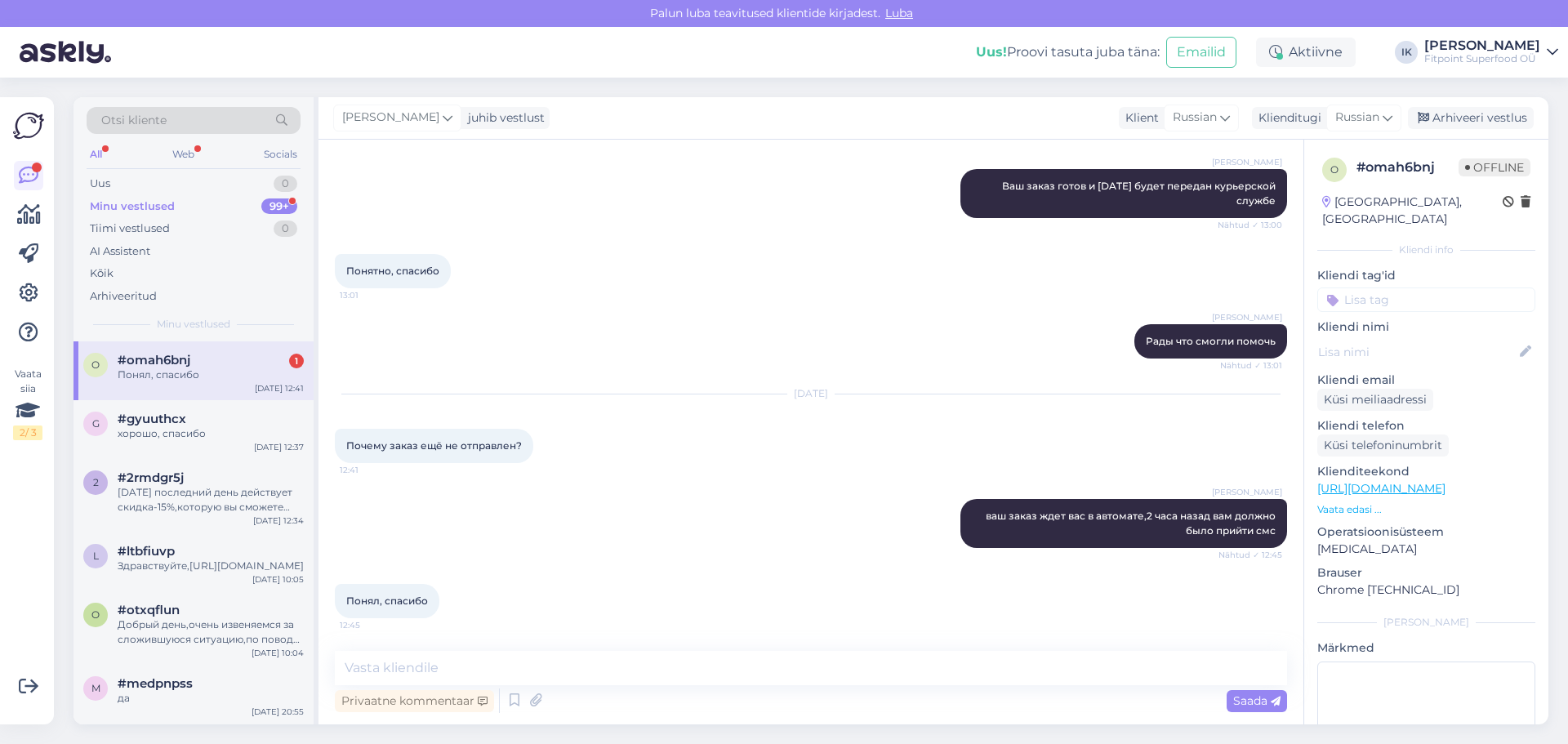
click at [602, 562] on div "[PERSON_NAME] ваш заказ ждет вас в автомате,2 часа назад вам должно было прийти…" at bounding box center [811, 523] width 952 height 85
click at [786, 674] on textarea at bounding box center [811, 668] width 952 height 34
type textarea "Рады что смогли помочь"
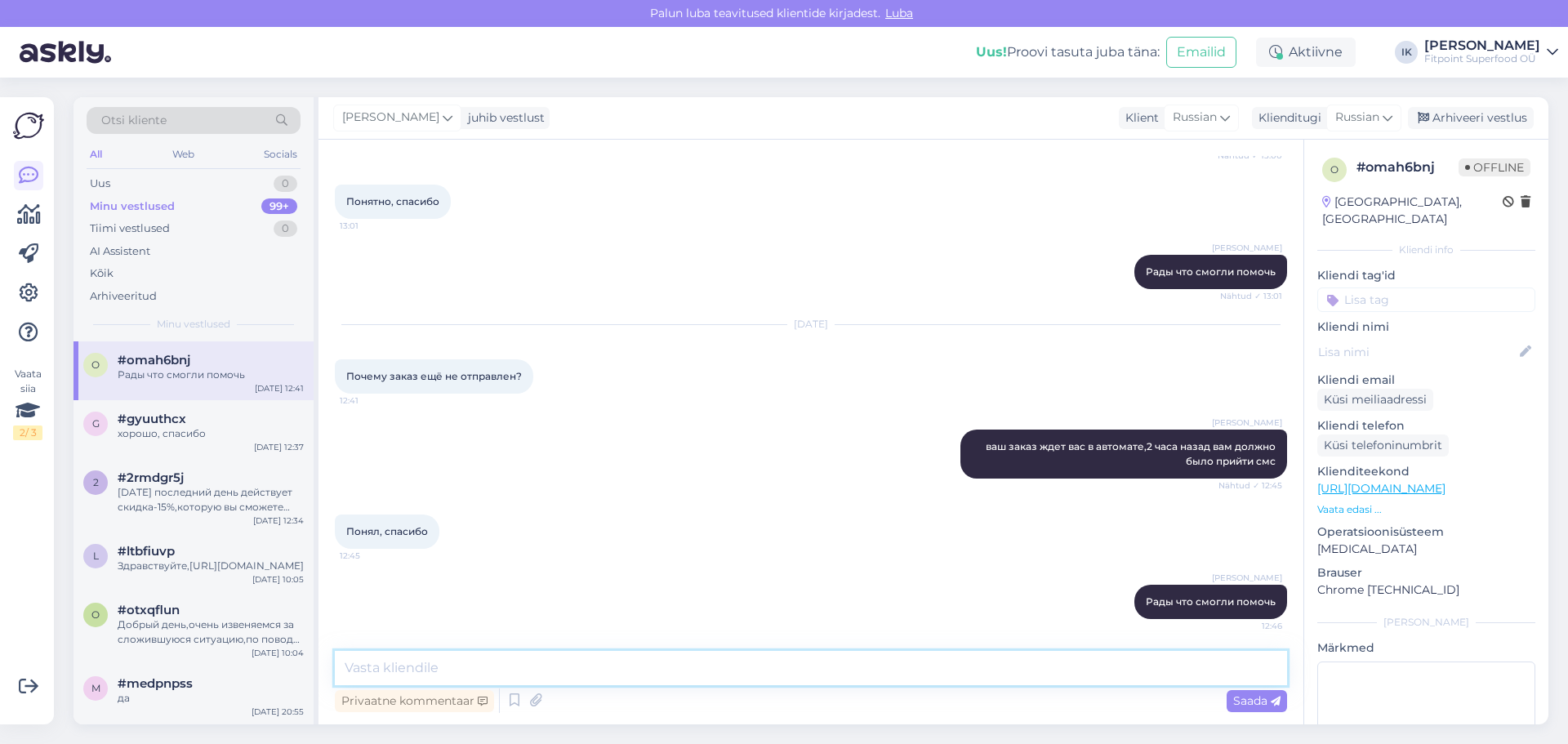
scroll to position [862, 0]
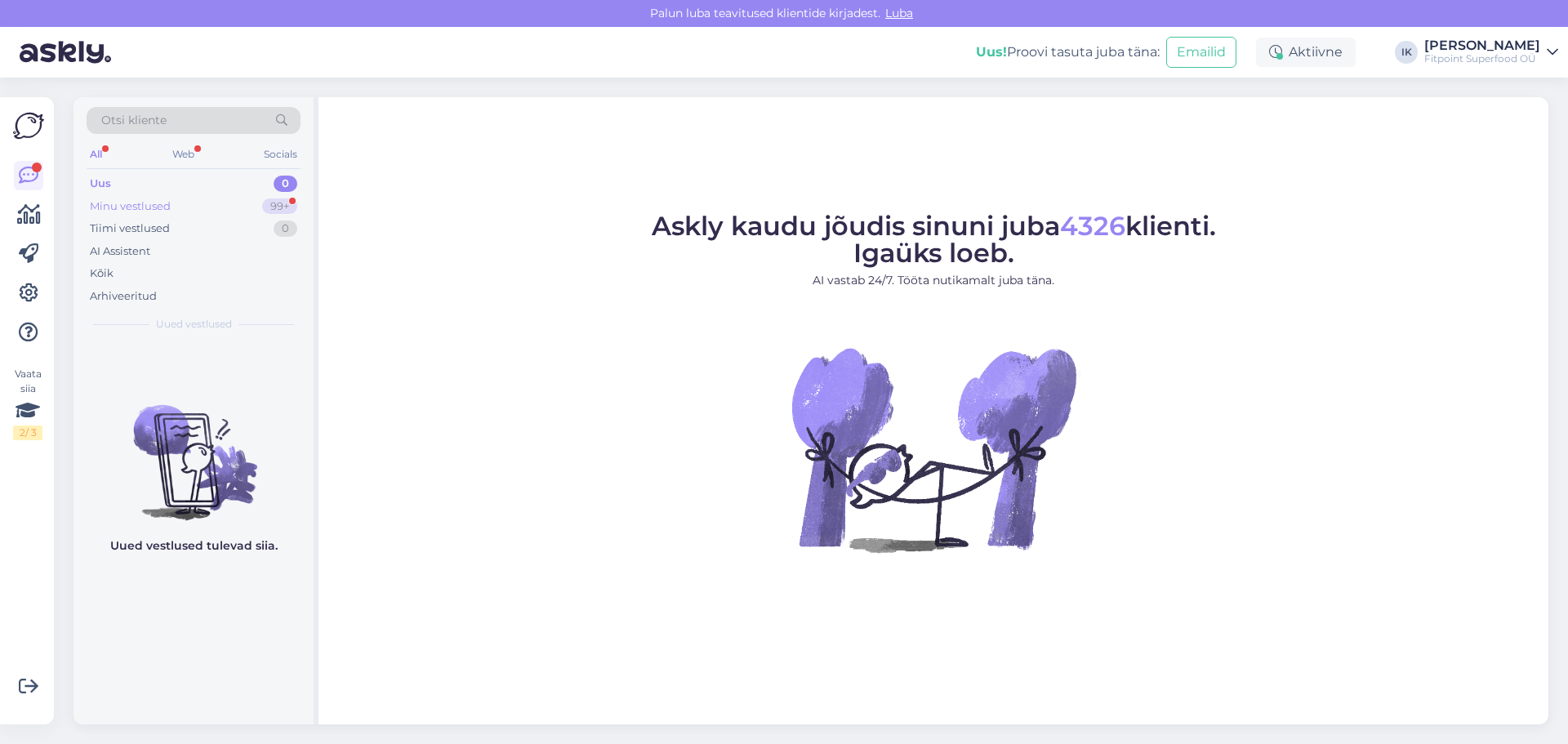
click at [157, 215] on div "Minu vestlused 99+" at bounding box center [193, 206] width 214 height 23
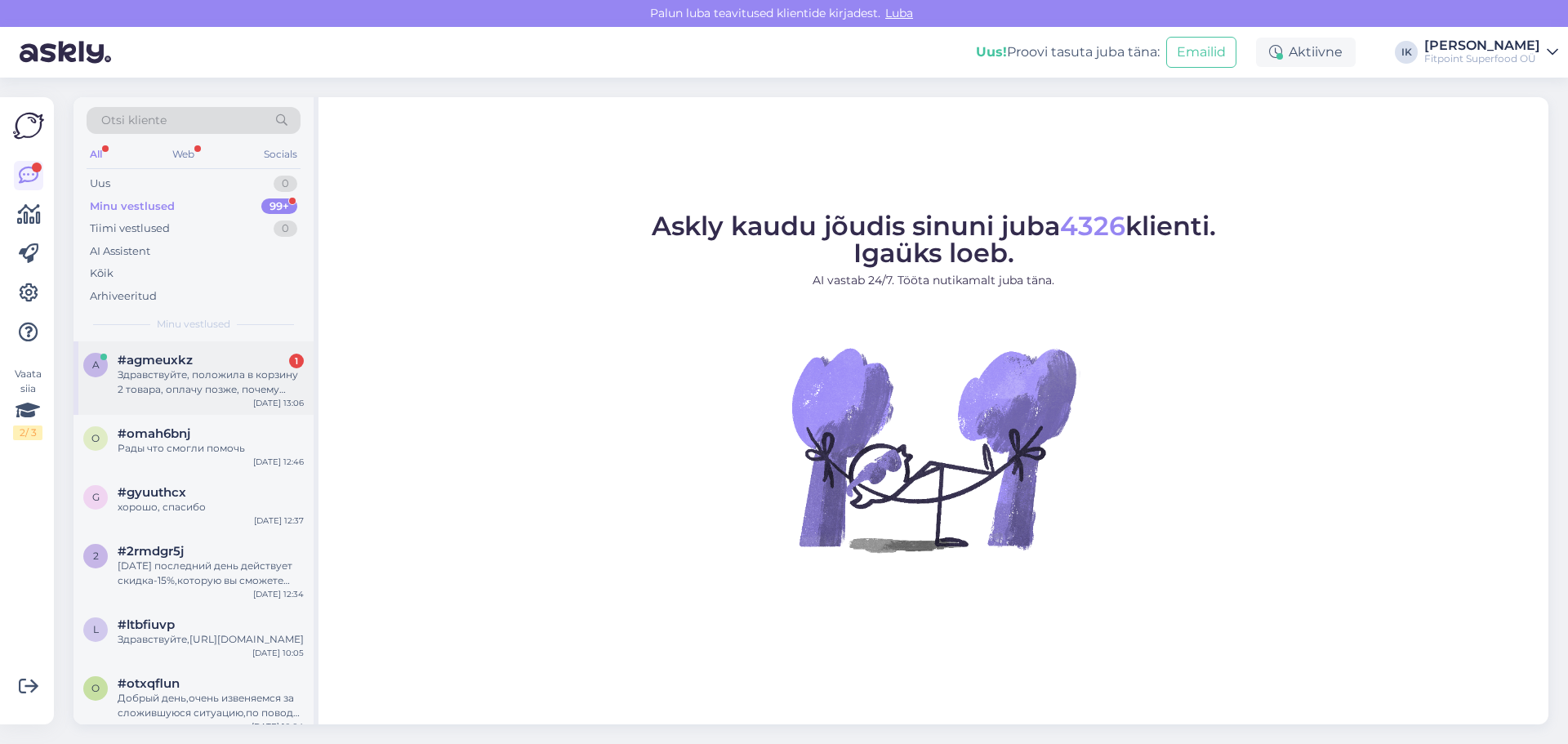
click at [218, 378] on div "Здравствуйте, положила в корзину 2 товара, оплачу позже, почему убирают? С уваж…" at bounding box center [211, 382] width 186 height 29
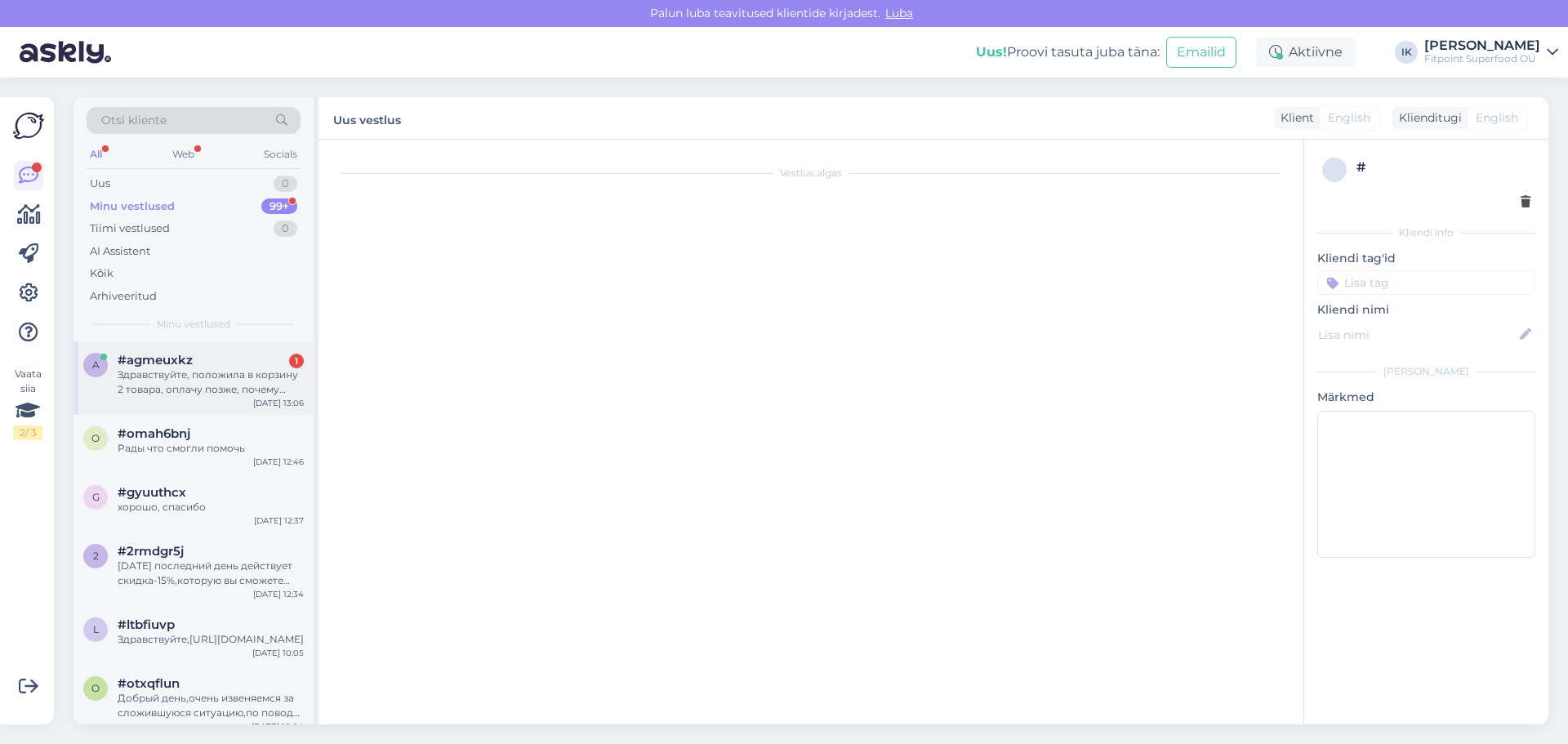
scroll to position [2690, 0]
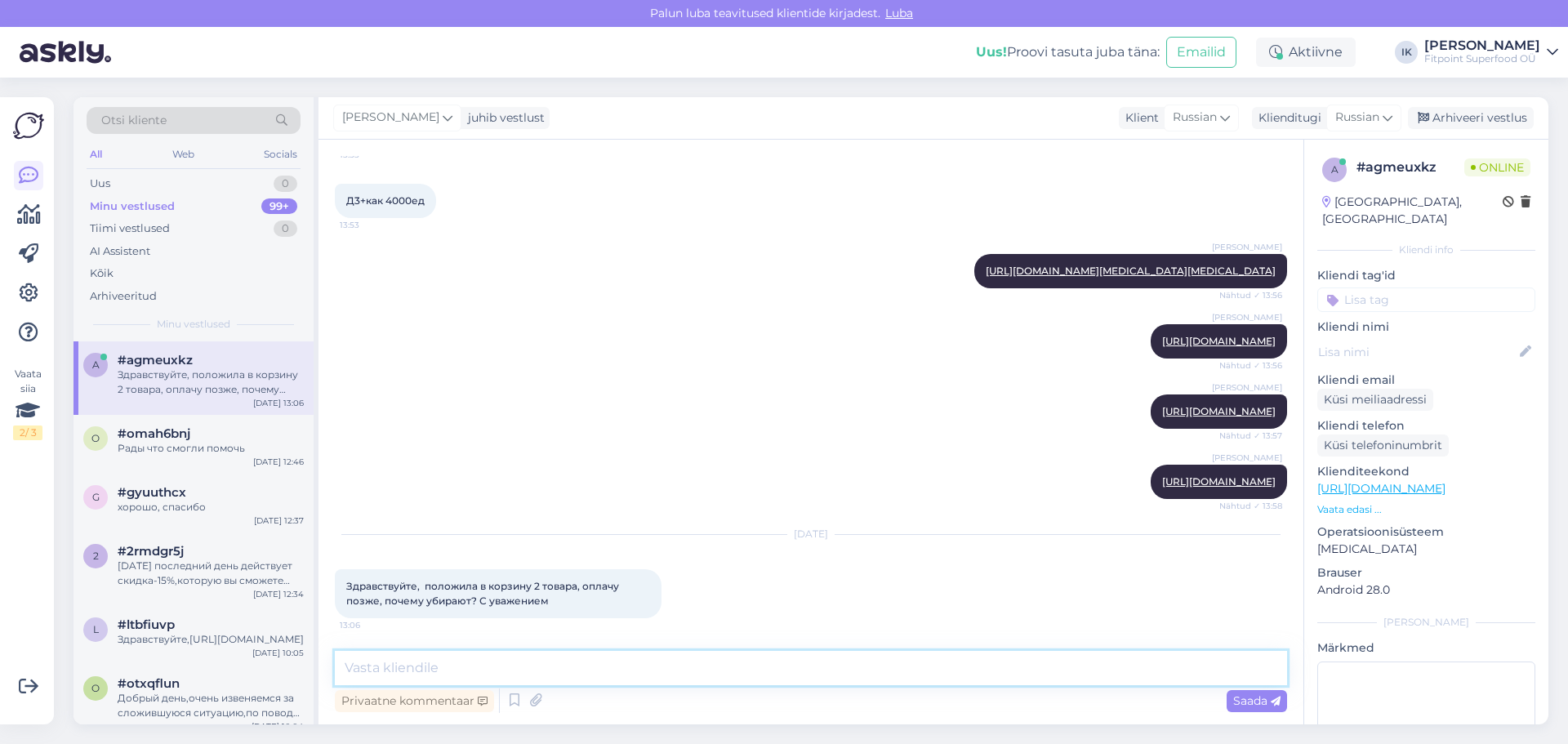
click at [564, 672] on textarea at bounding box center [811, 668] width 952 height 34
type textarea "L"
click at [1082, 670] on textarea "Добрый день,когда вы кладете товар в корзину,они не бронируются за вами и если …" at bounding box center [811, 668] width 952 height 34
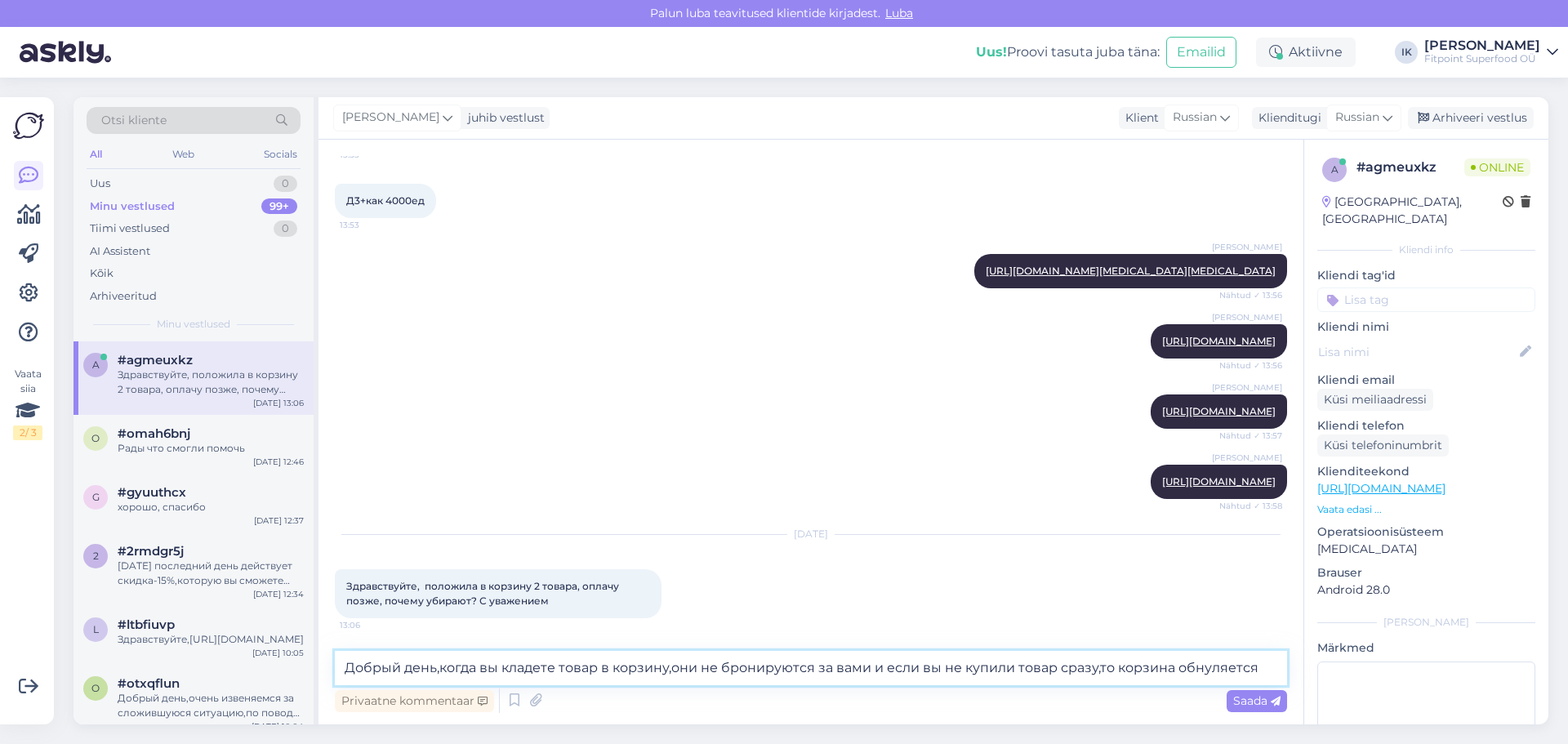
type textarea "Добрый день,когда вы кладете товар в корзину,они не бронируются за вами и если …"
click at [1223, 667] on textarea "Добрый день,когда вы кладете товар в корзину,они не бронируются за вами и если …" at bounding box center [811, 668] width 952 height 34
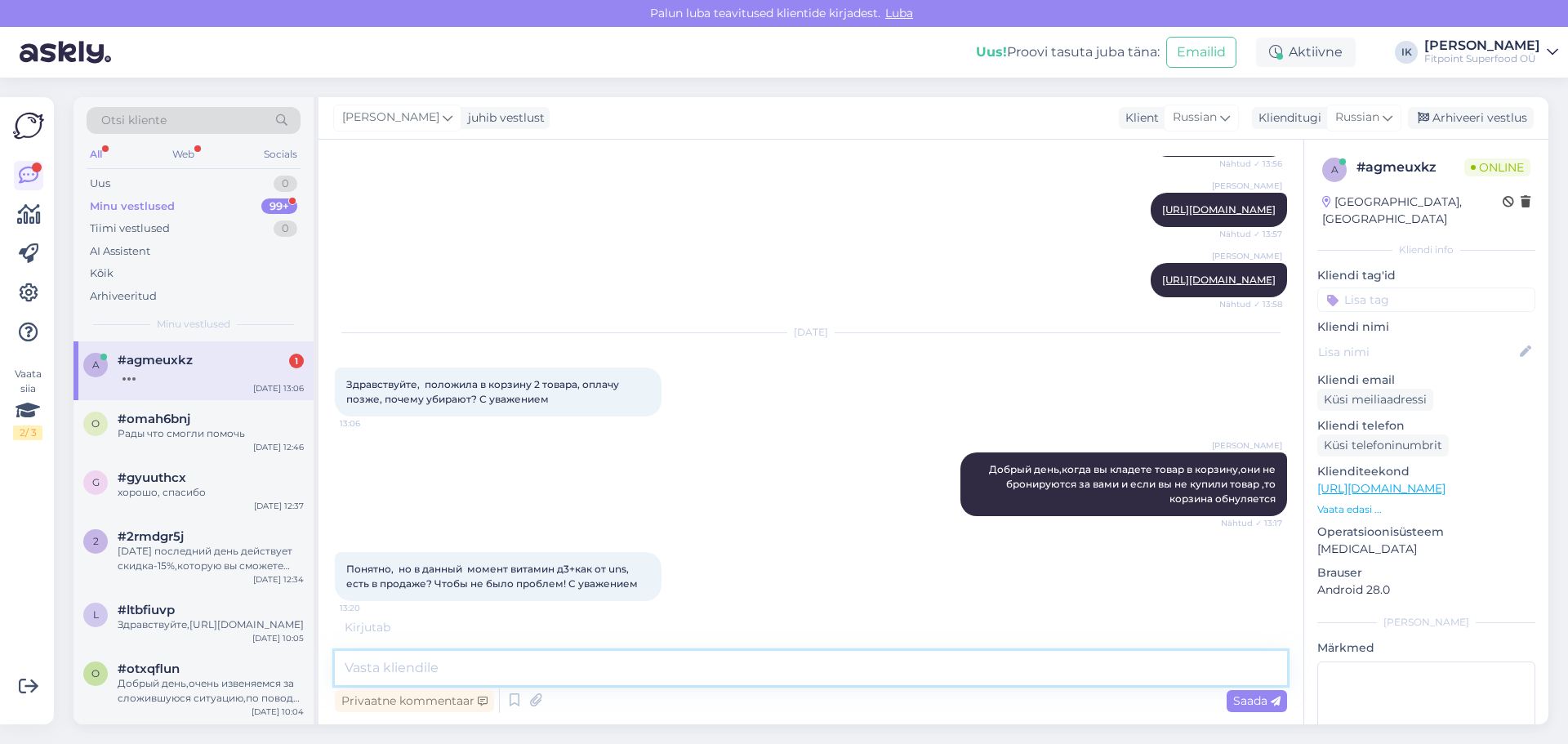
scroll to position [2874, 0]
click at [1445, 481] on link "https://fitpoint.ee/ru/vitamin-d3-4000-iu-k2-75-mkg-60-kapsul/" at bounding box center [1381, 487] width 128 height 14
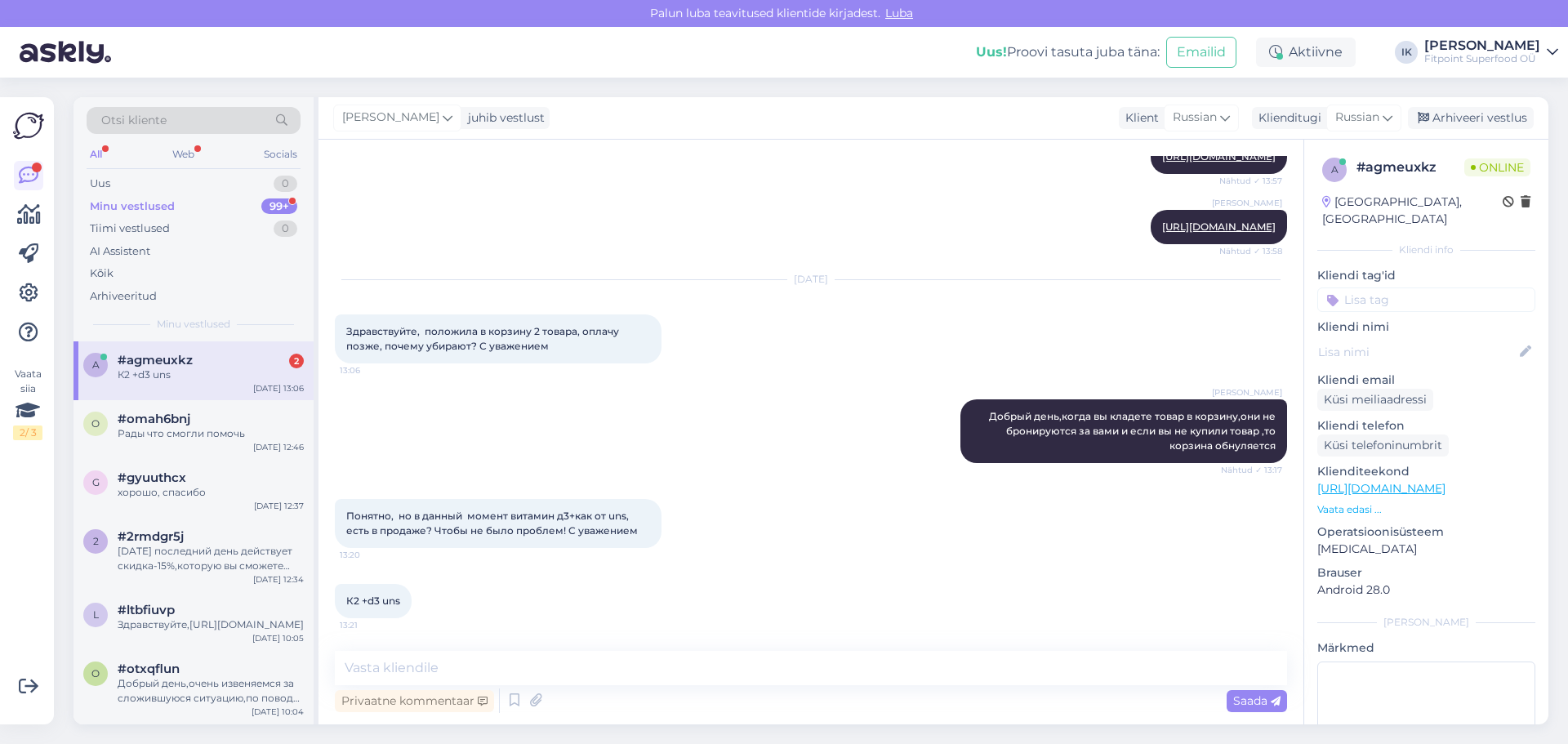
scroll to position [2945, 0]
click at [545, 661] on textarea at bounding box center [811, 668] width 952 height 34
type textarea "да,он есть в наличие"
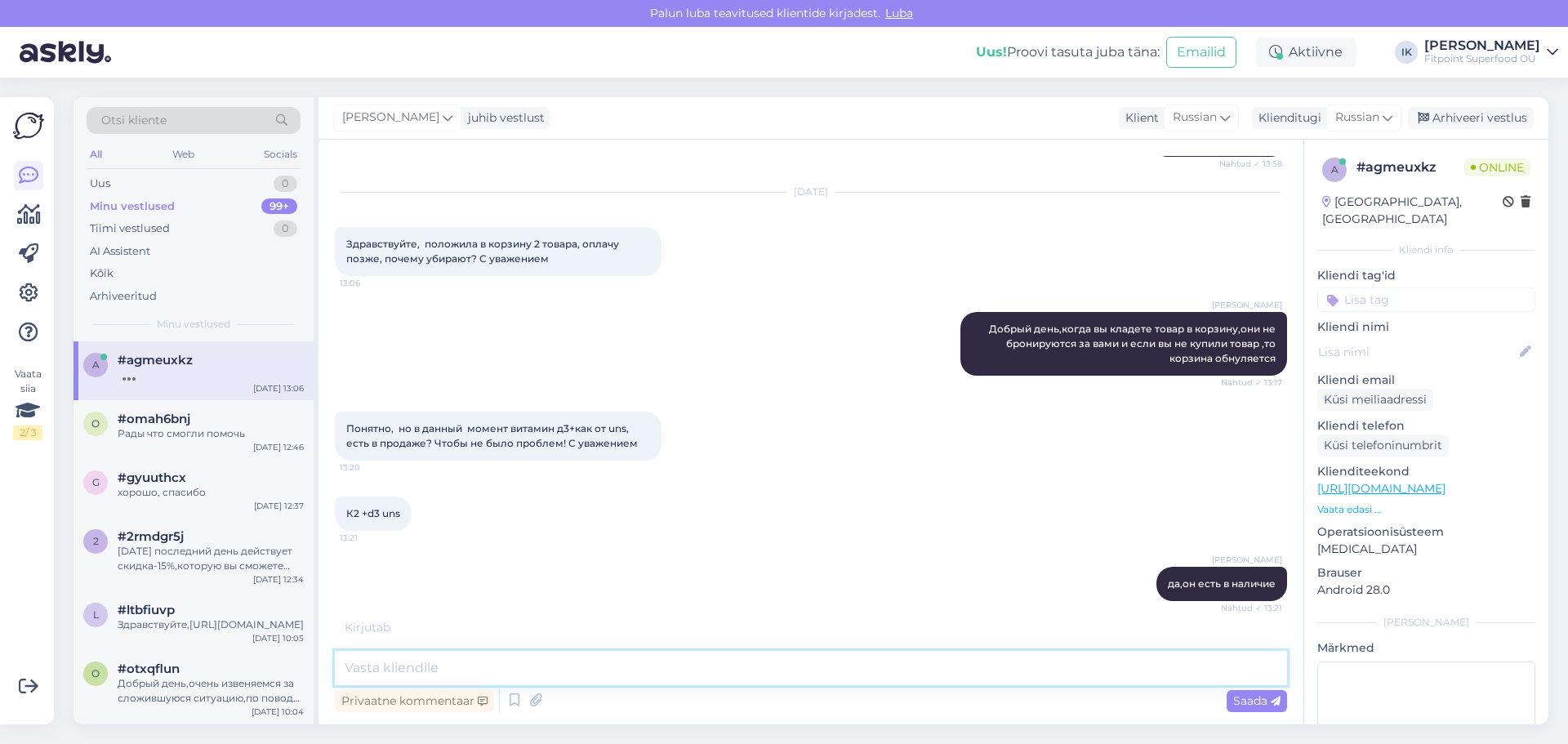
scroll to position [3085, 0]
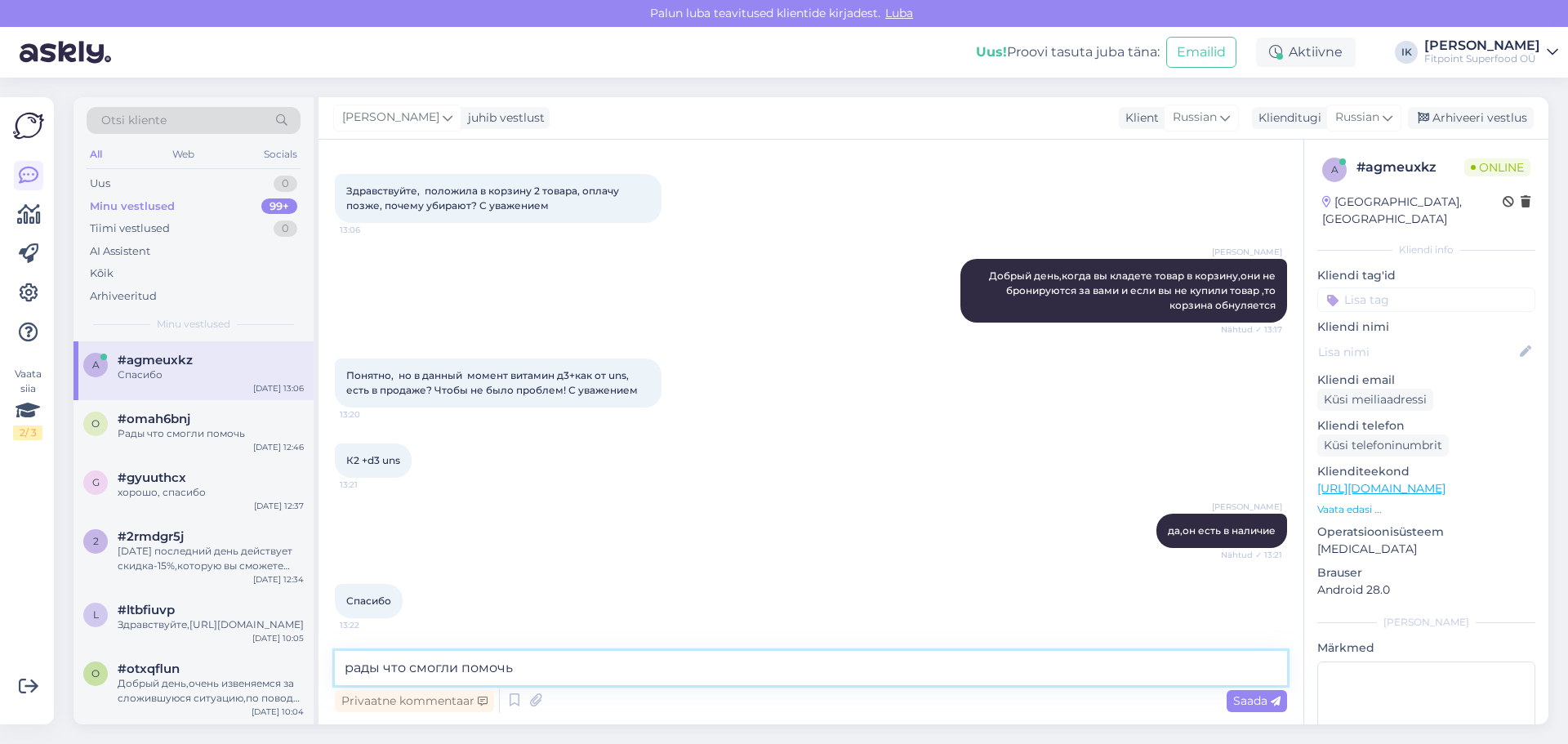
type textarea "рады что смогли помочь"
